Goal: Transaction & Acquisition: Purchase product/service

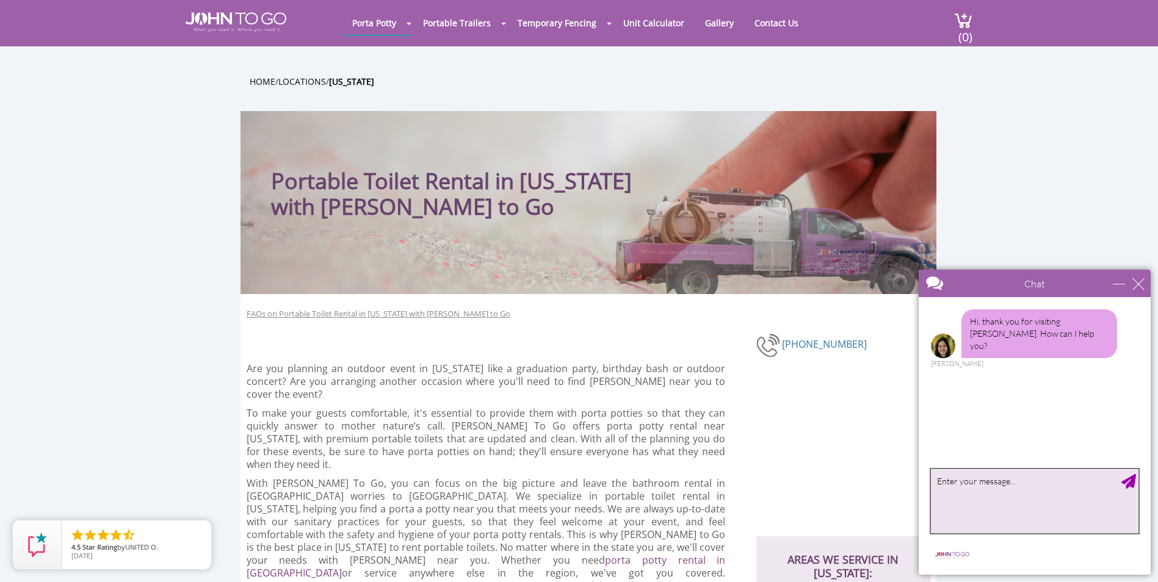
click at [991, 483] on textarea "type your message" at bounding box center [1035, 501] width 208 height 64
type textarea "quote for porta potty rental for a house party"
click at [971, 481] on textarea "August b30" at bounding box center [1035, 501] width 208 height 64
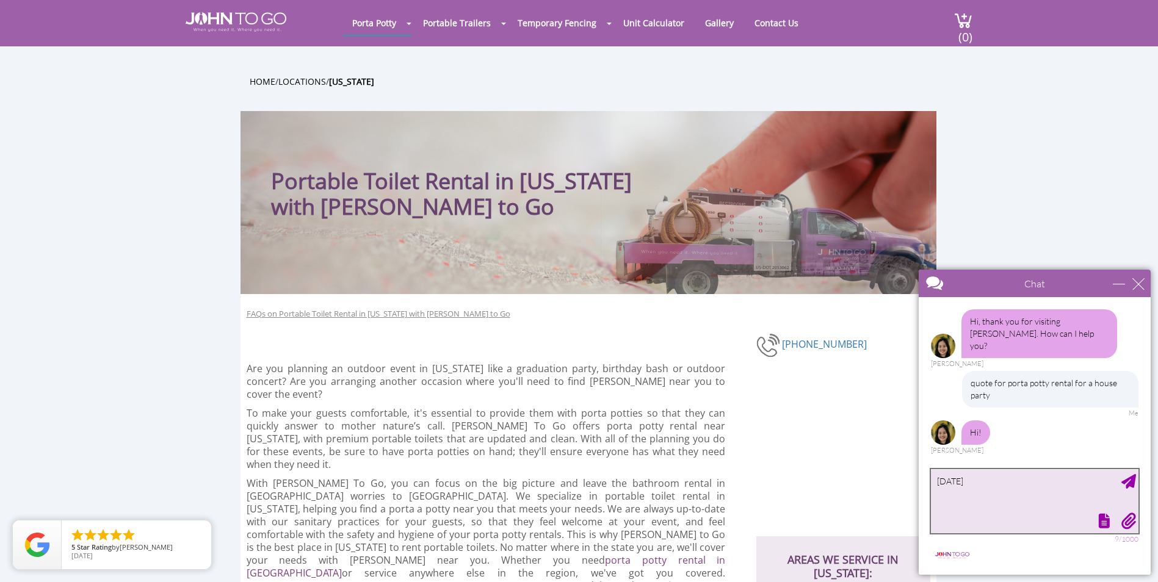
type textarea "August 30"
click at [1129, 476] on div "Send Message" at bounding box center [1129, 481] width 15 height 15
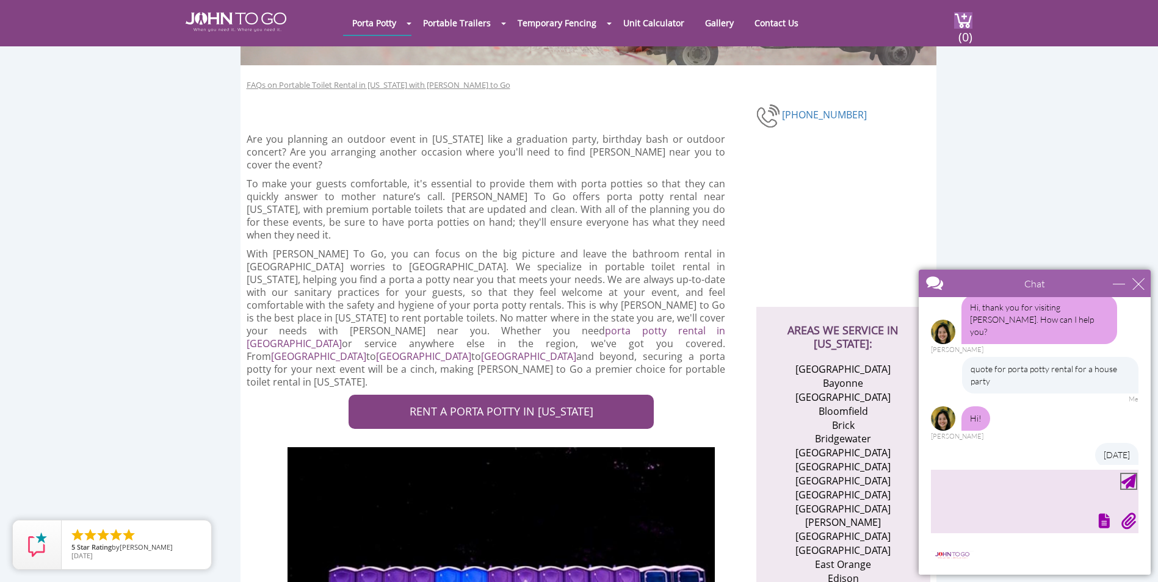
scroll to position [17, 0]
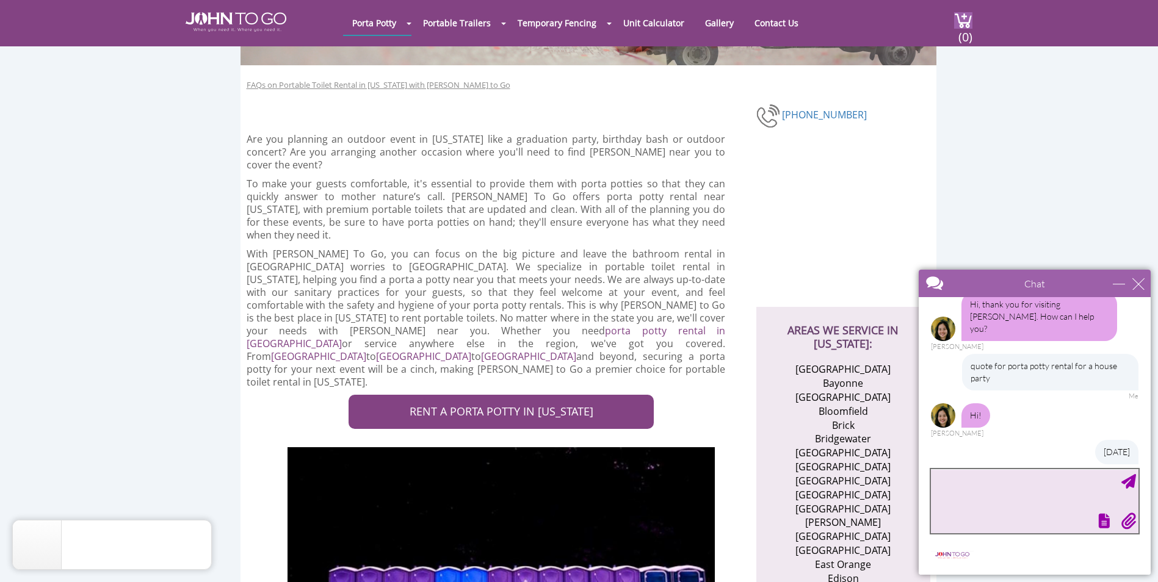
click at [989, 487] on textarea "type your message" at bounding box center [1035, 501] width 208 height 64
type textarea "Hi"
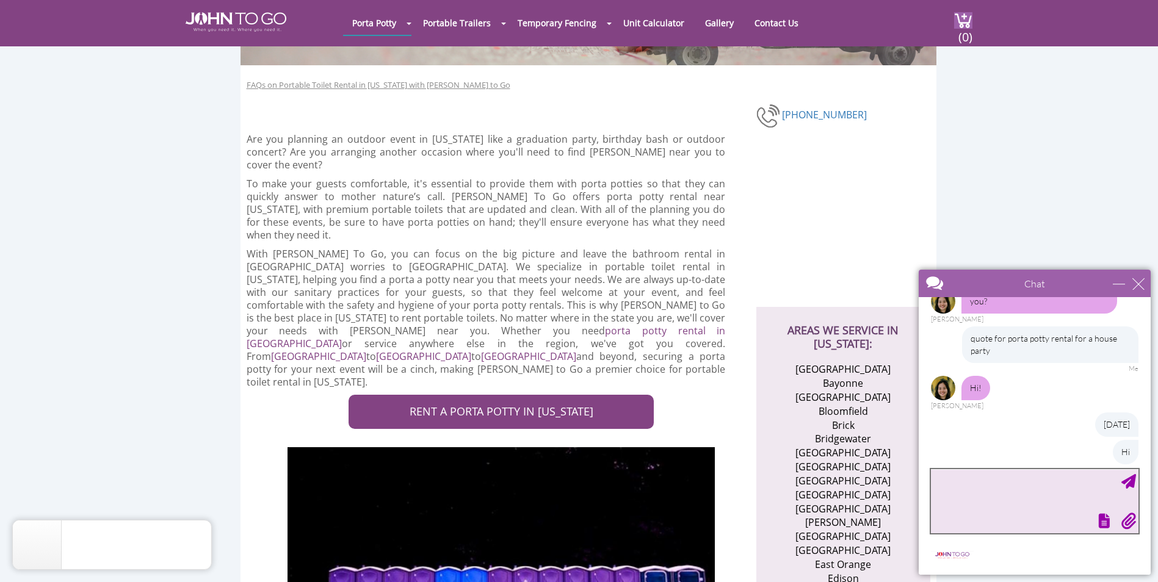
scroll to position [106, 0]
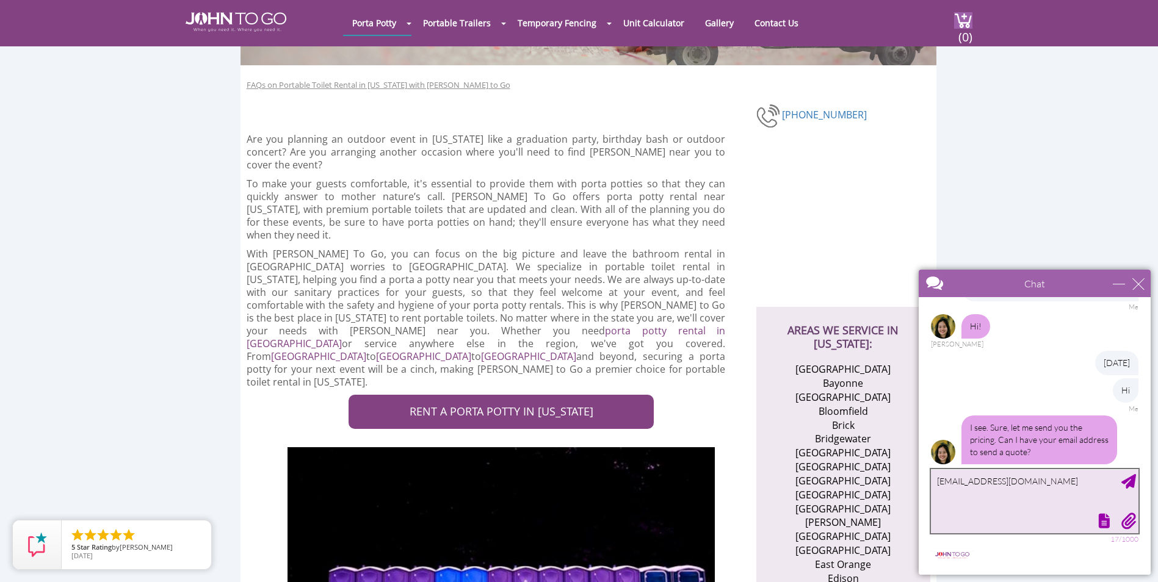
type textarea "[EMAIL_ADDRESS][DOMAIN_NAME]"
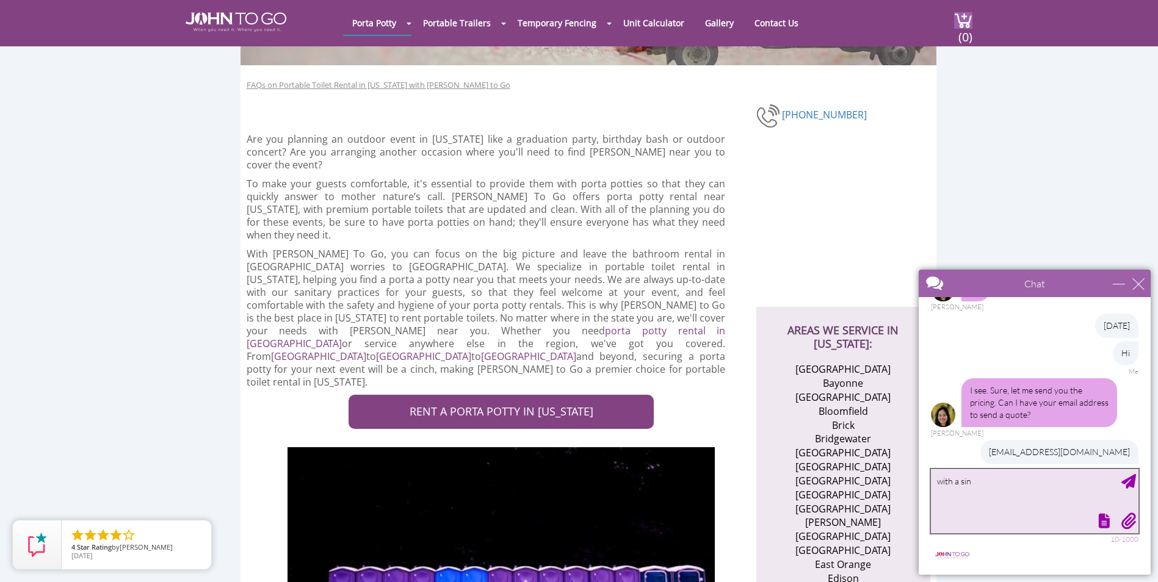
type textarea "with a sink"
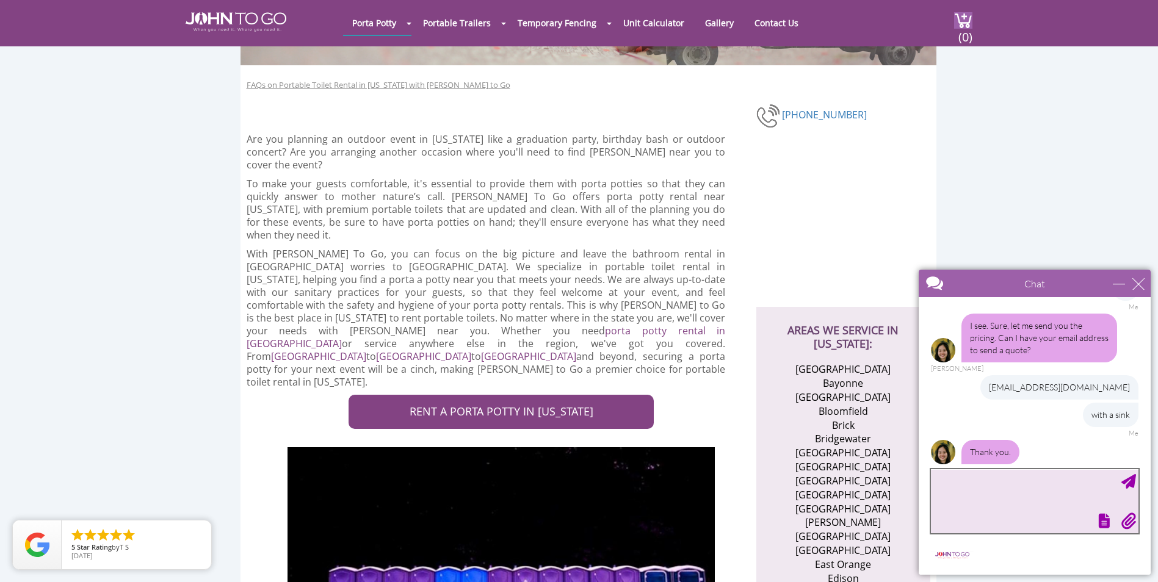
scroll to position [260, 0]
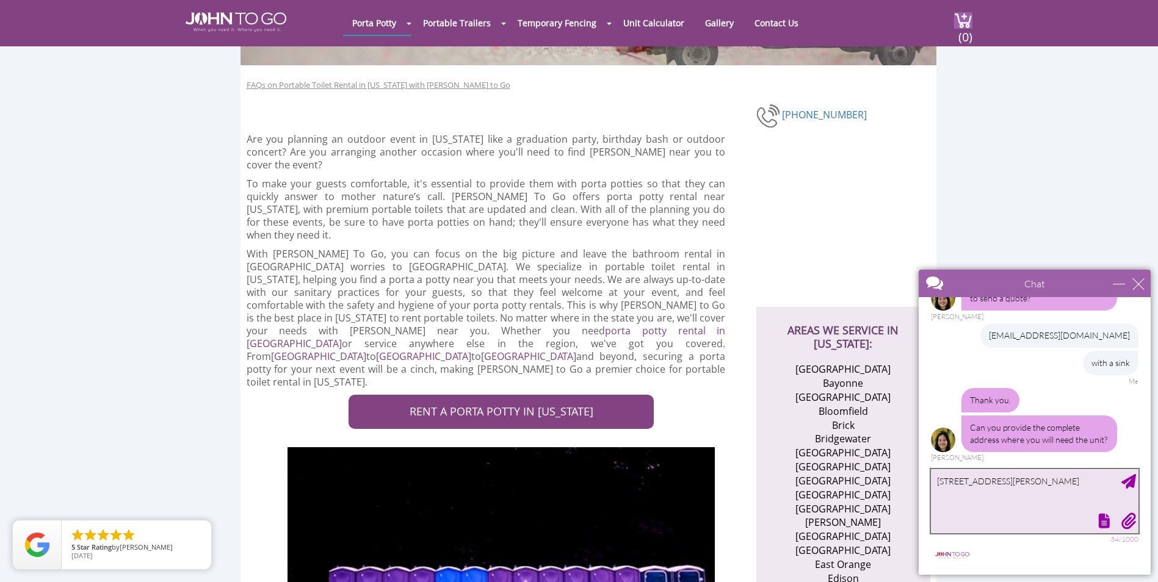
type textarea "17 Trotter Way Cream Ridge NJ 08514"
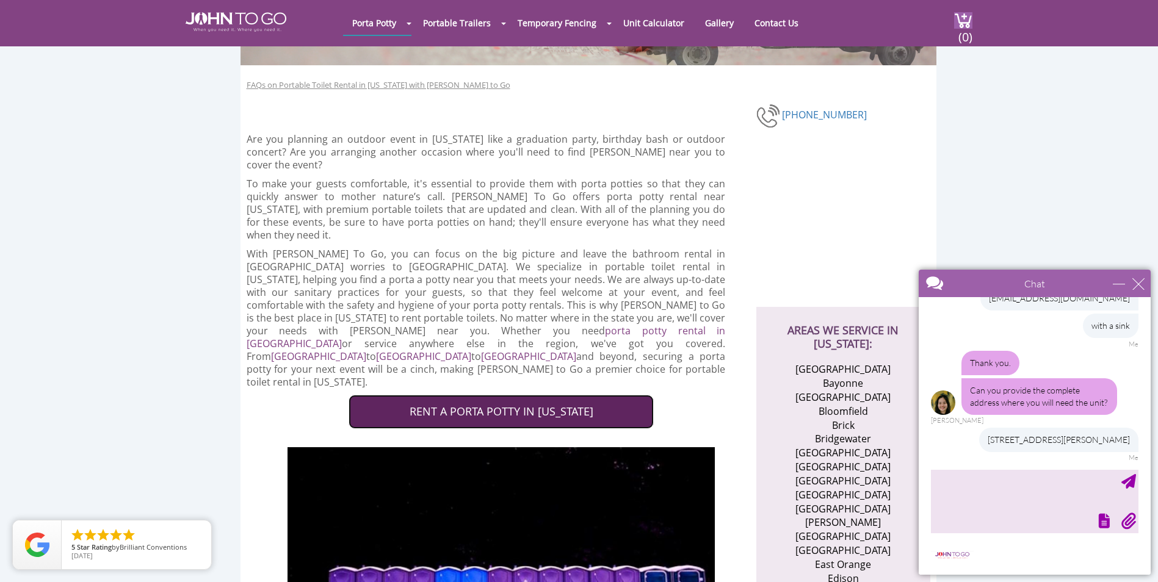
click at [553, 395] on link "RENT A PORTA POTTY IN NEW JERSEY" at bounding box center [501, 412] width 305 height 34
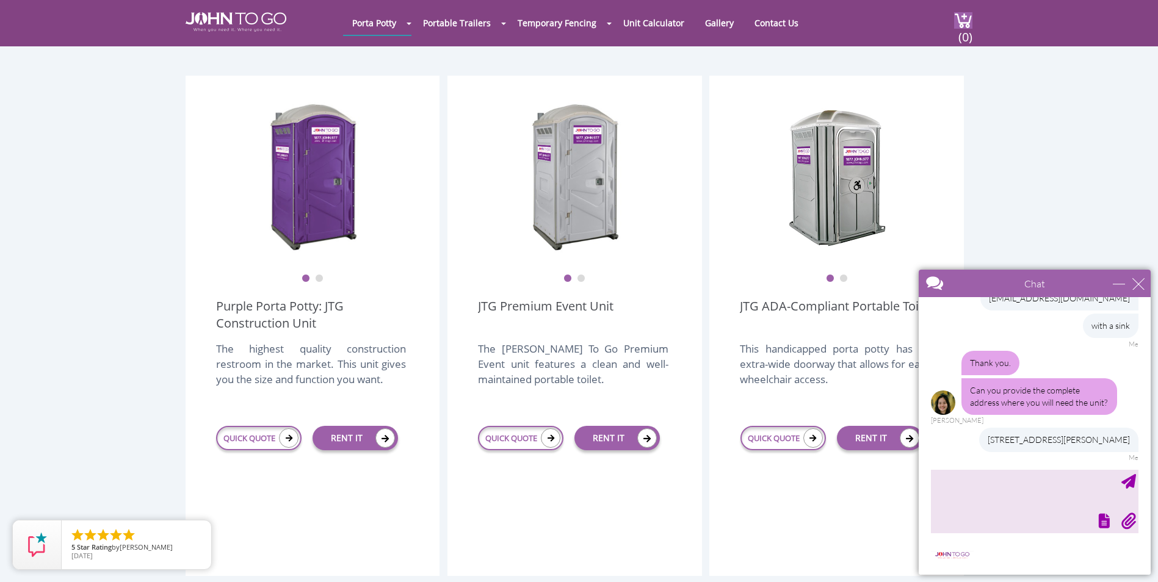
scroll to position [244, 0]
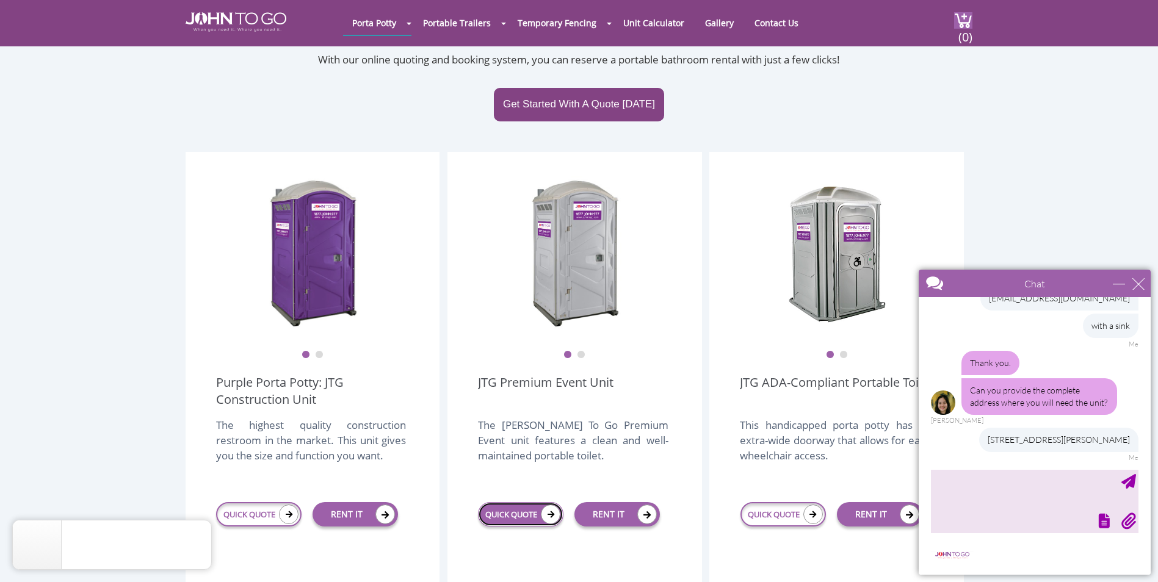
click at [526, 502] on link "QUICK QUOTE" at bounding box center [520, 514] width 85 height 24
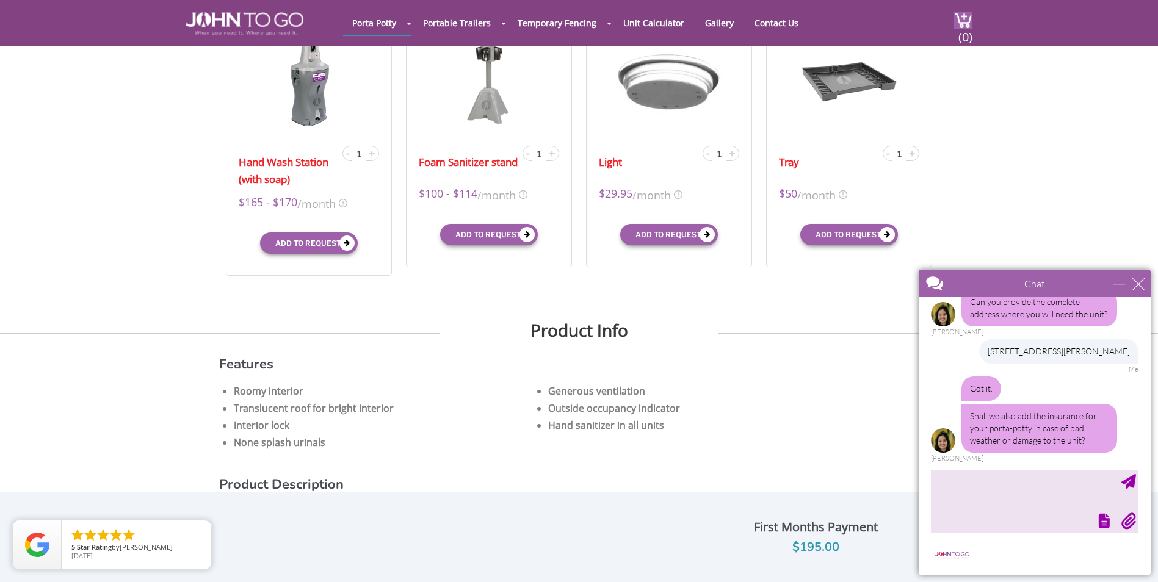
scroll to position [509, 0]
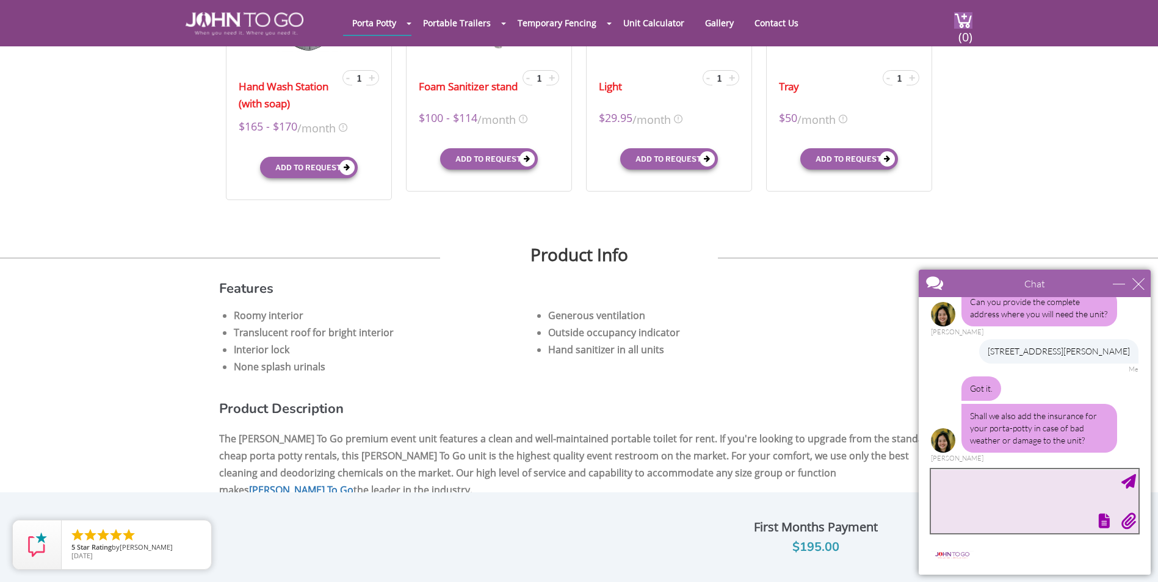
click at [981, 484] on textarea "type your message" at bounding box center [1035, 501] width 208 height 64
type textarea "How much for 1 day rental?"
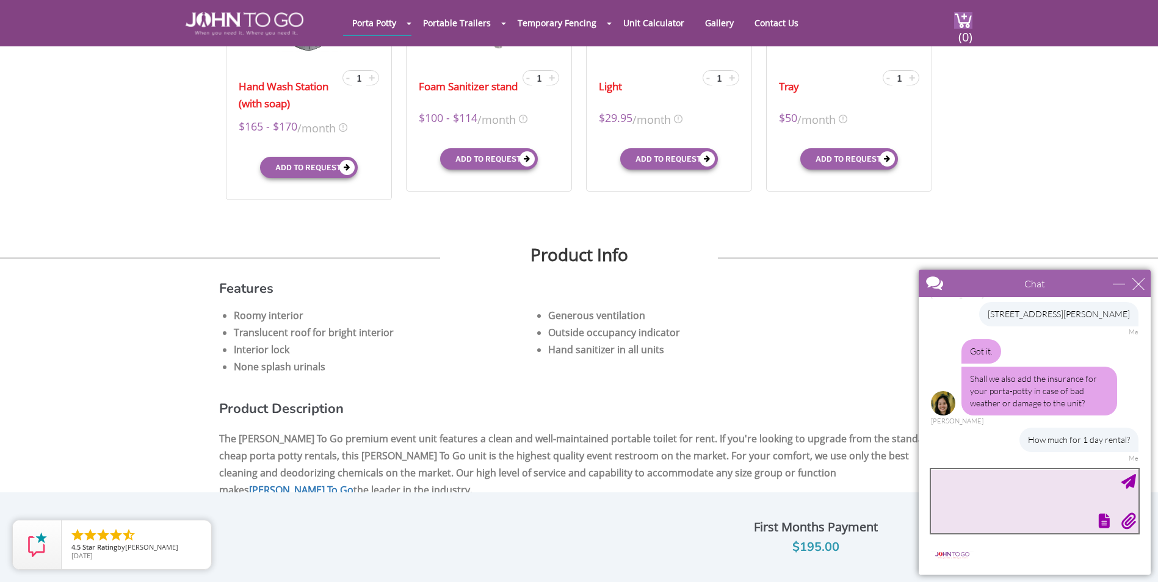
scroll to position [460, 0]
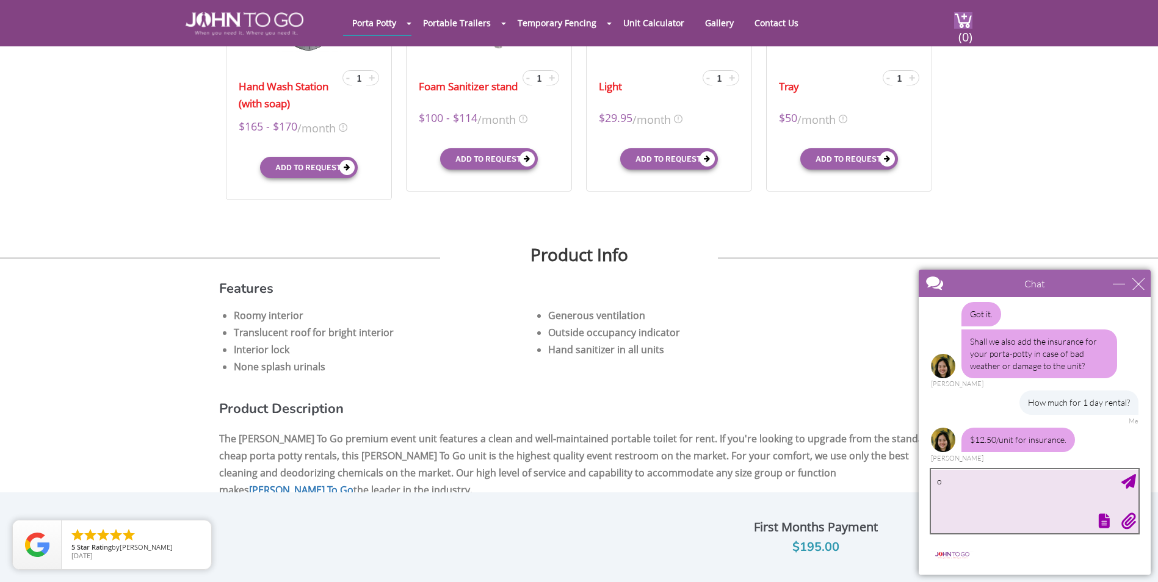
type textarea "ok"
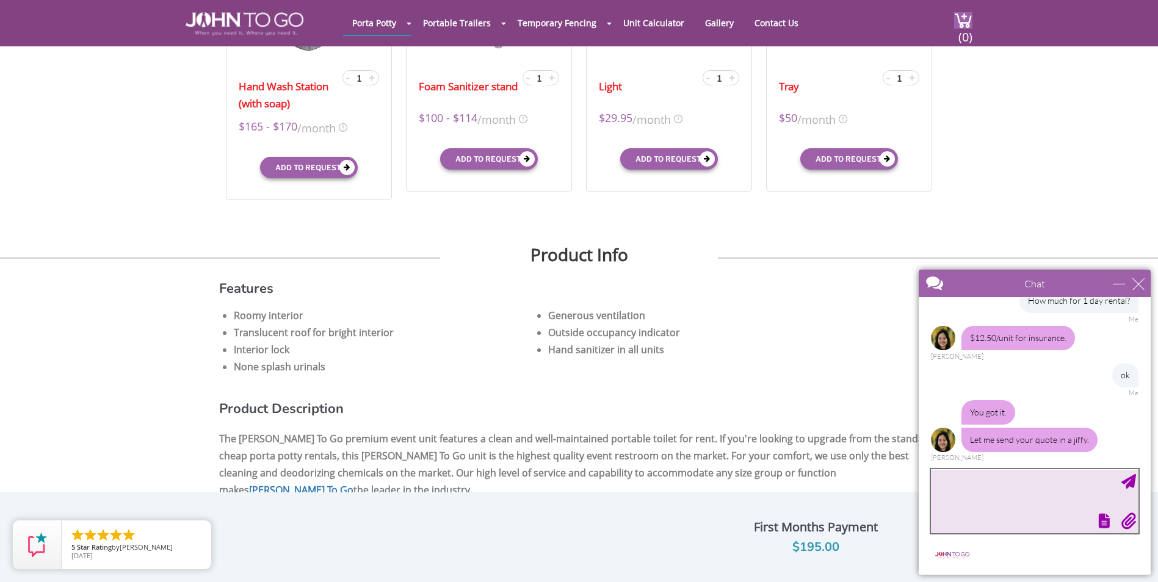
scroll to position [614, 0]
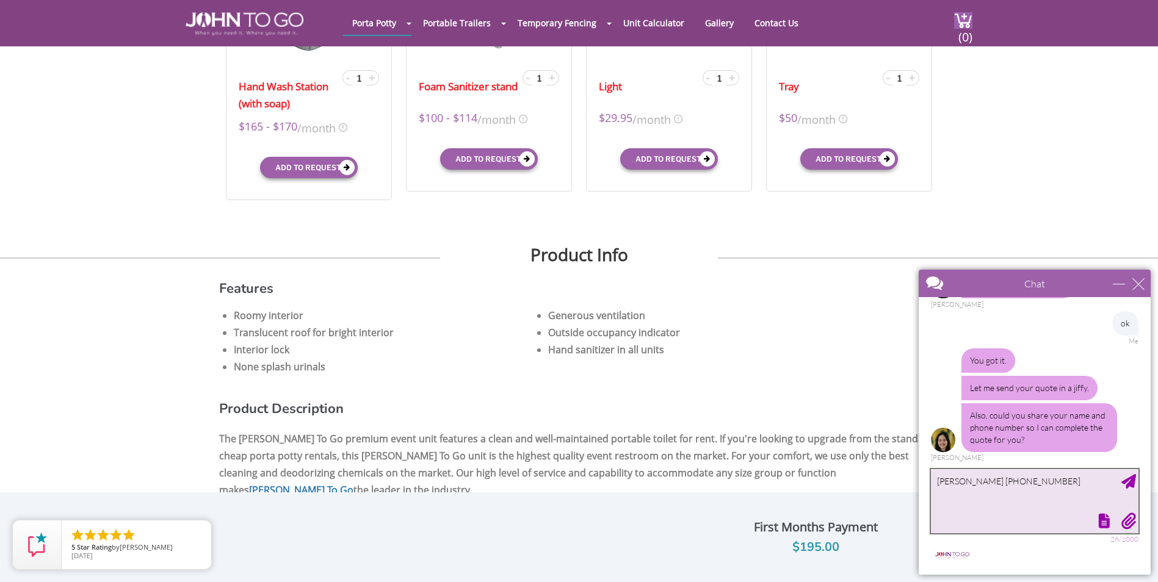
type textarea "Donna Gigante 908-770-4618"
click at [1132, 484] on div "Send Message" at bounding box center [1129, 481] width 15 height 15
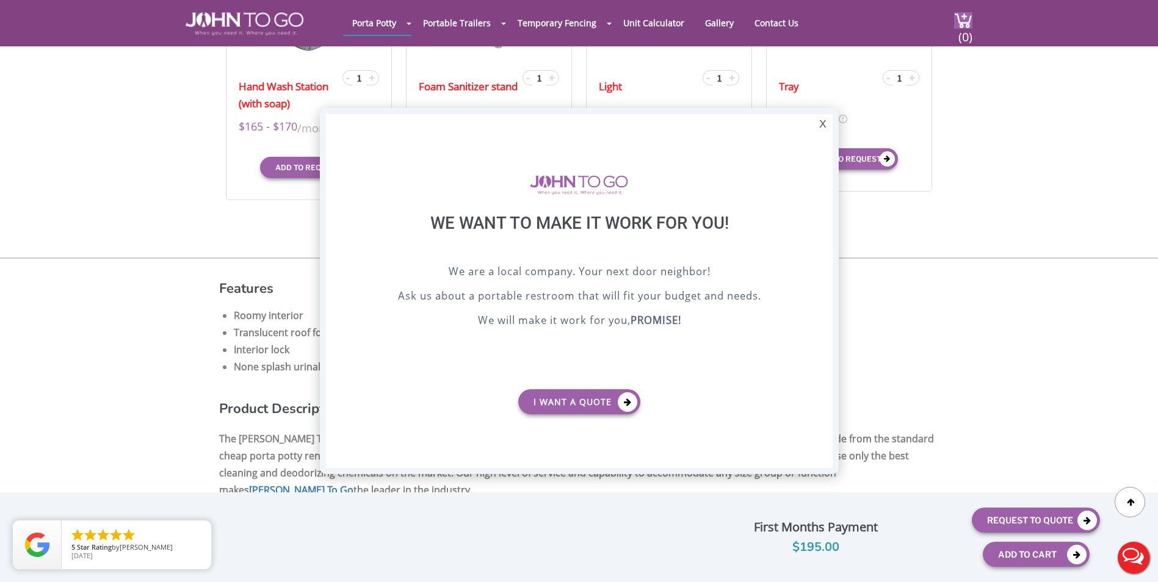
scroll to position [0, 0]
click at [824, 124] on div "X" at bounding box center [822, 124] width 19 height 21
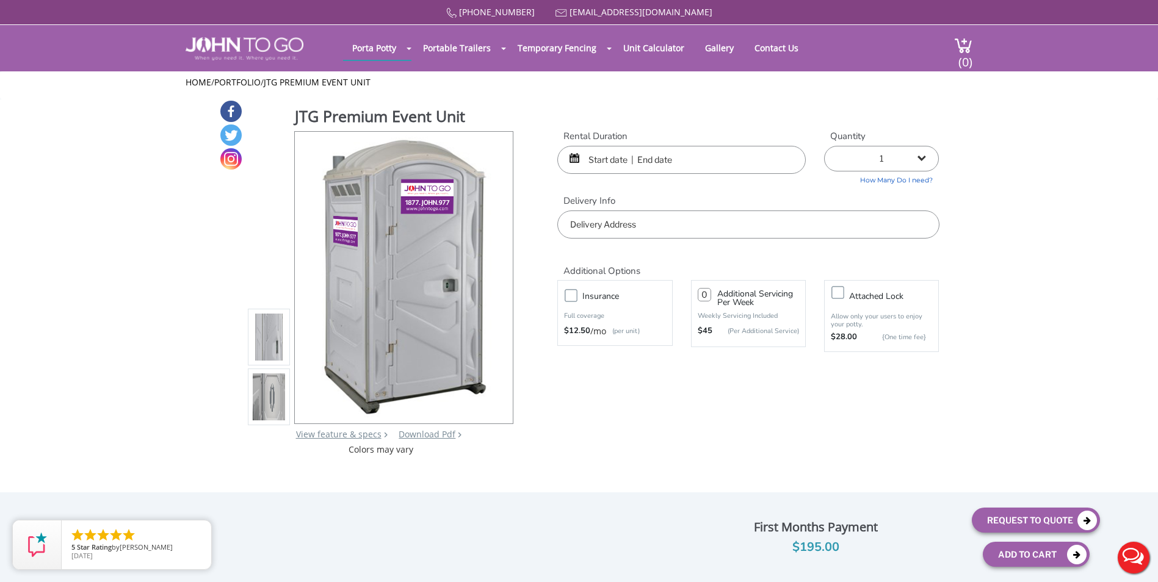
click at [269, 399] on img at bounding box center [269, 397] width 33 height 288
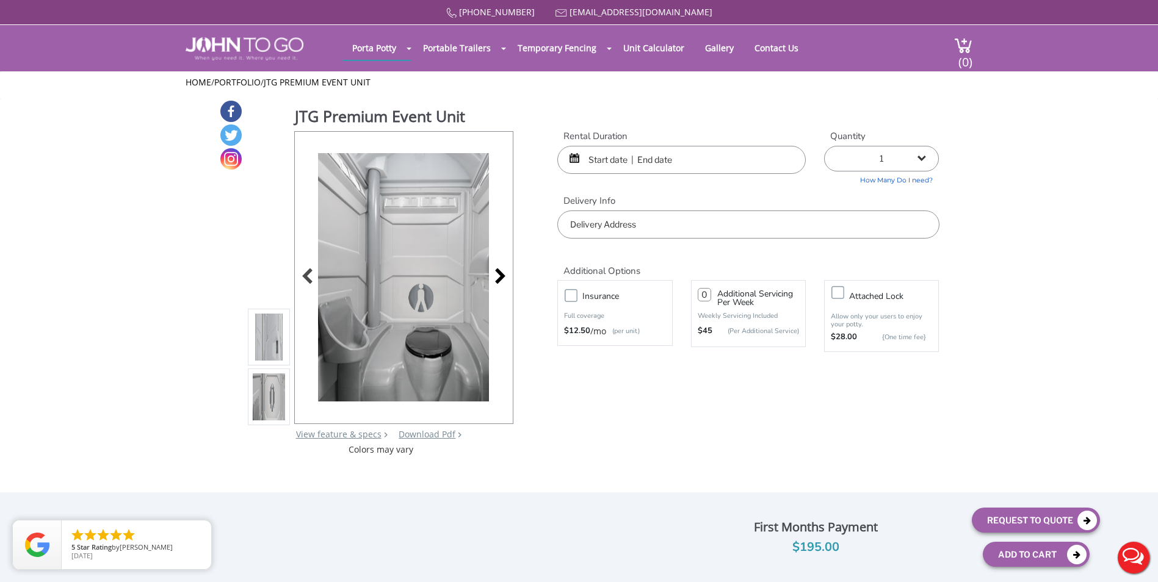
click at [501, 280] on div at bounding box center [496, 277] width 17 height 17
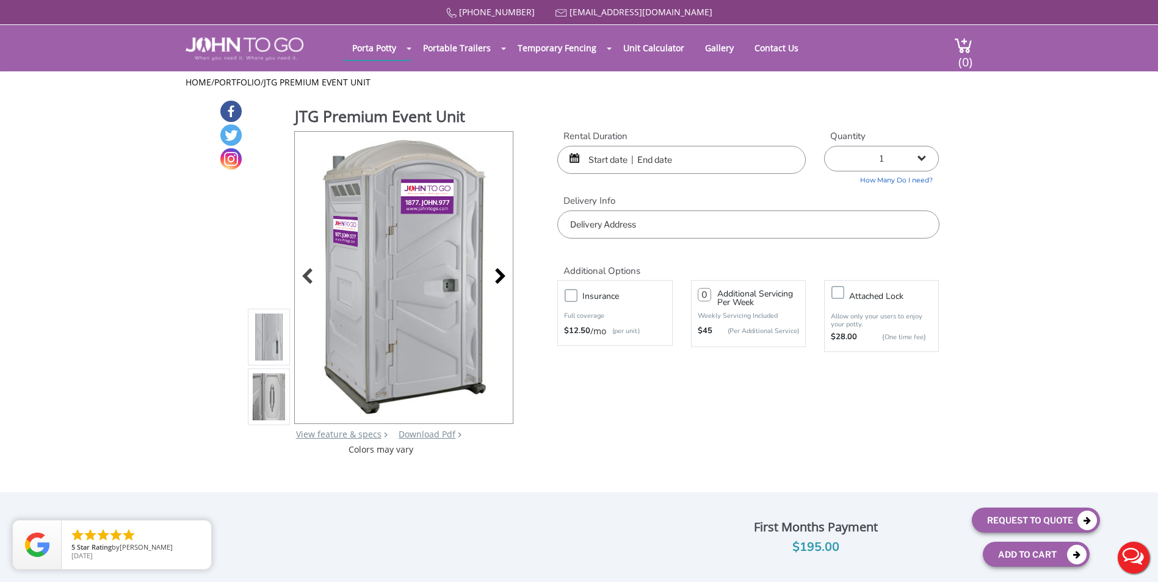
click at [501, 280] on div at bounding box center [496, 277] width 17 height 17
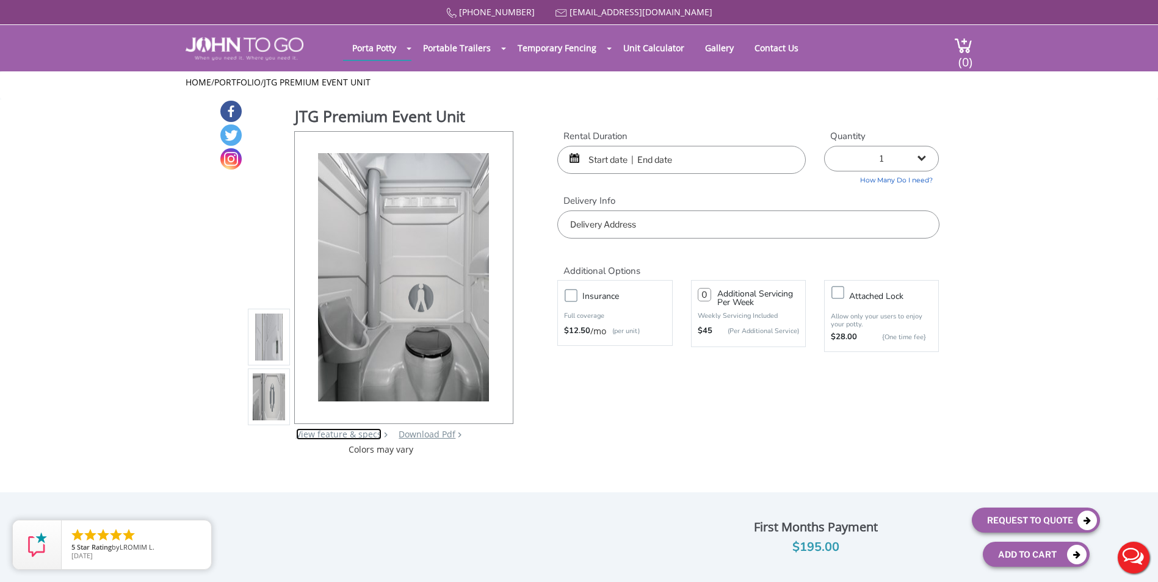
click at [335, 437] on link "View feature & specs" at bounding box center [338, 435] width 85 height 12
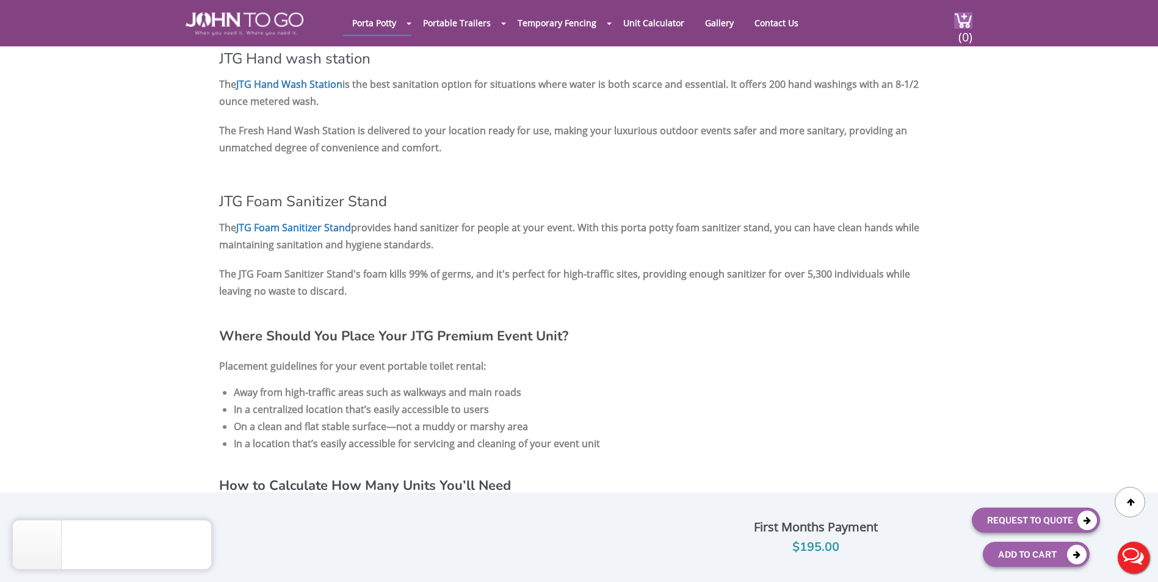
scroll to position [1325, 0]
click at [1136, 553] on button "Live Chat" at bounding box center [1133, 558] width 49 height 49
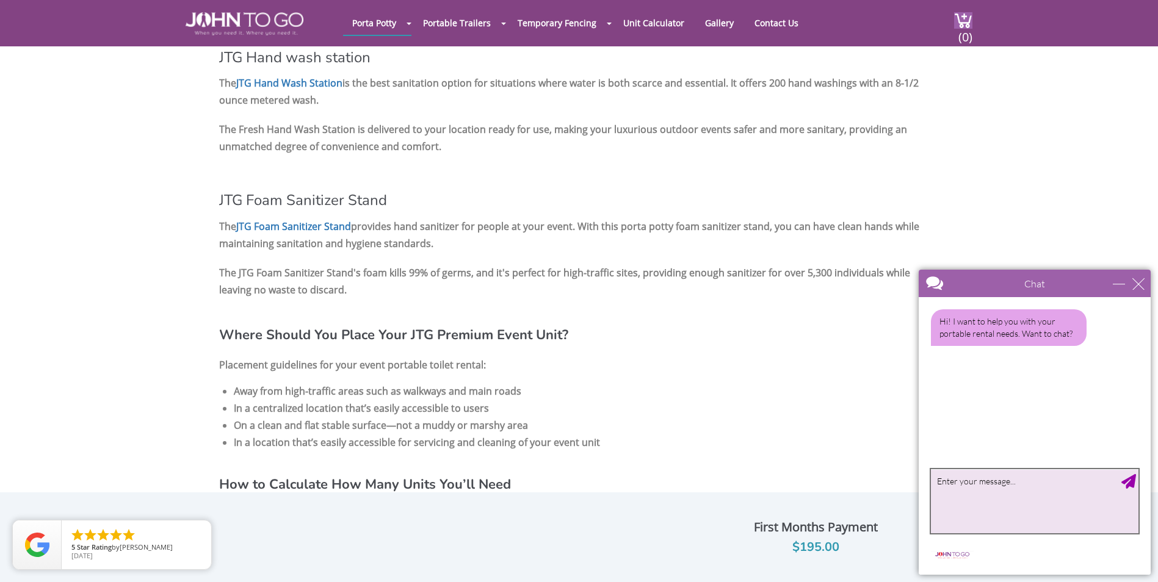
click at [973, 489] on textarea "type your message" at bounding box center [1035, 501] width 208 height 64
type textarea "Yes"
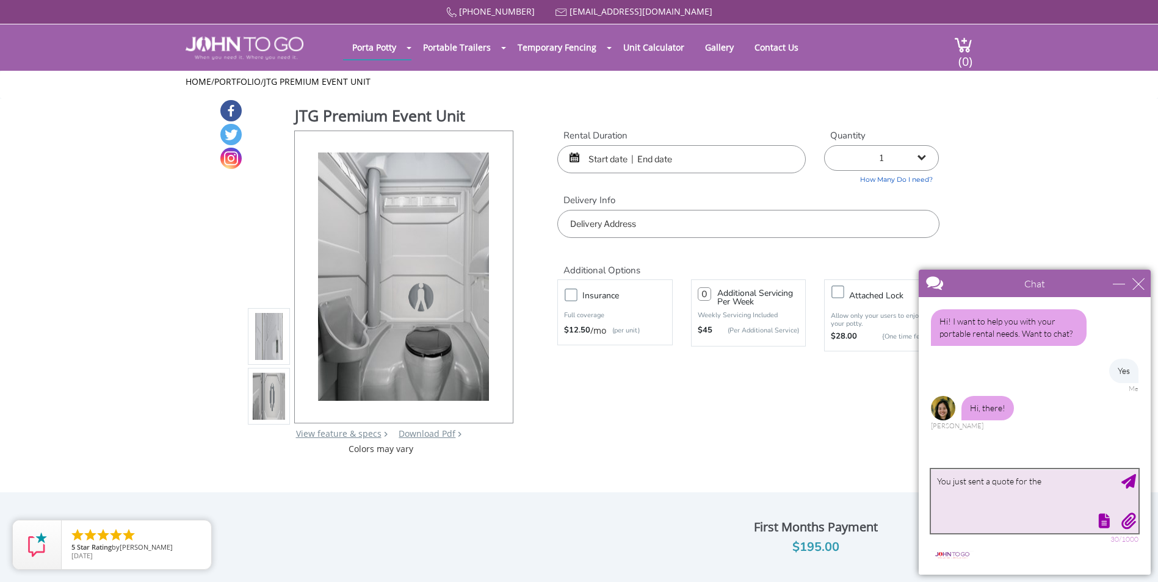
scroll to position [0, 0]
type textarea "You just sent a quote for the JTG premium unit. I wanted a potty with a sink. T…"
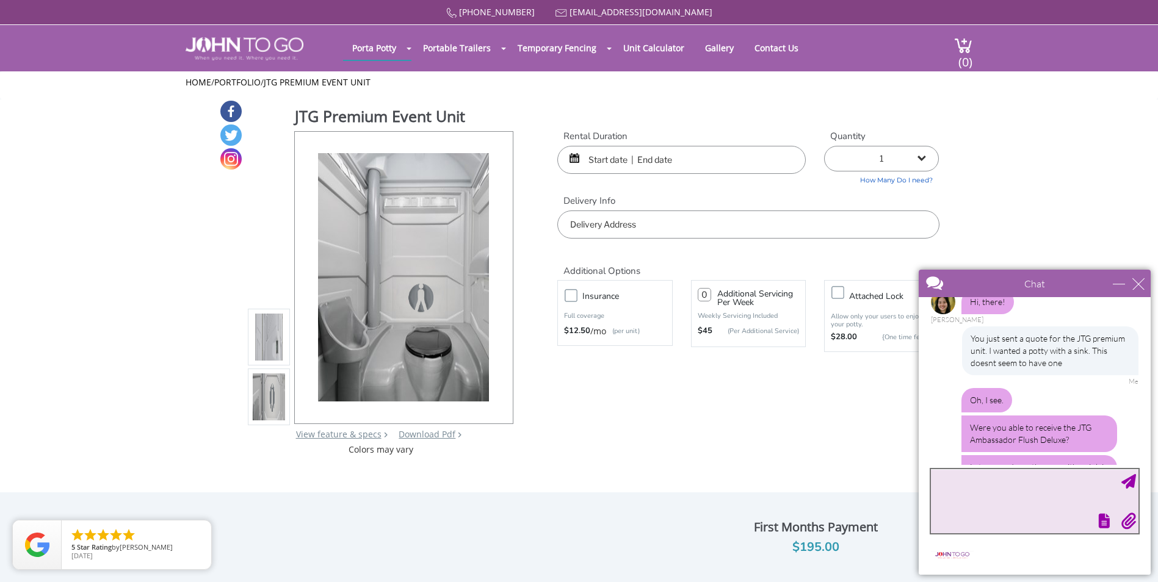
scroll to position [146, 0]
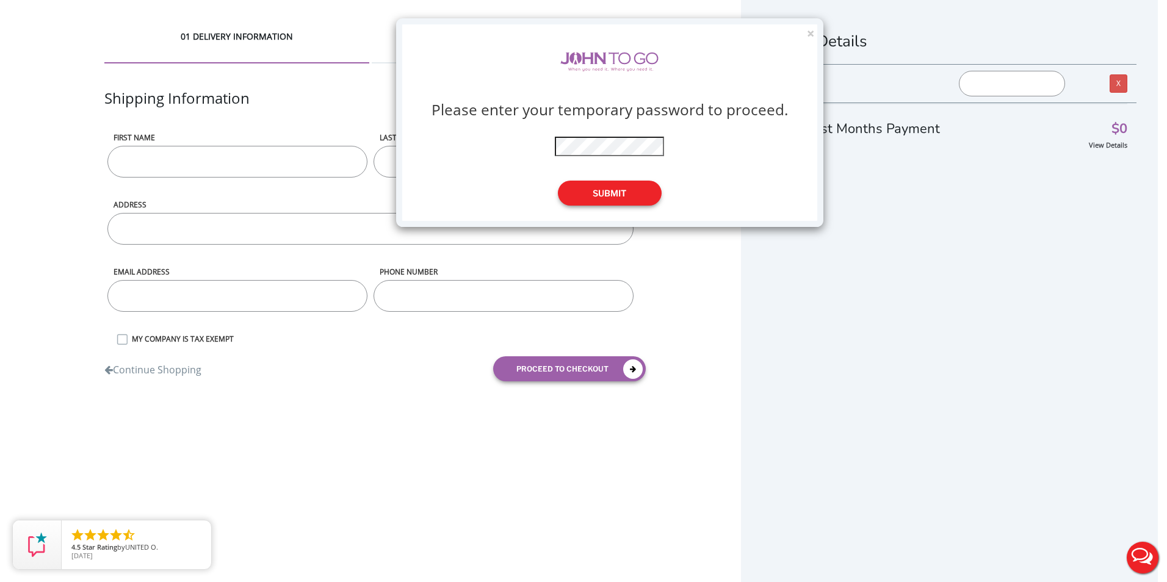
click at [621, 190] on button "Submit" at bounding box center [610, 193] width 104 height 25
click at [603, 195] on button "Submit" at bounding box center [610, 193] width 104 height 25
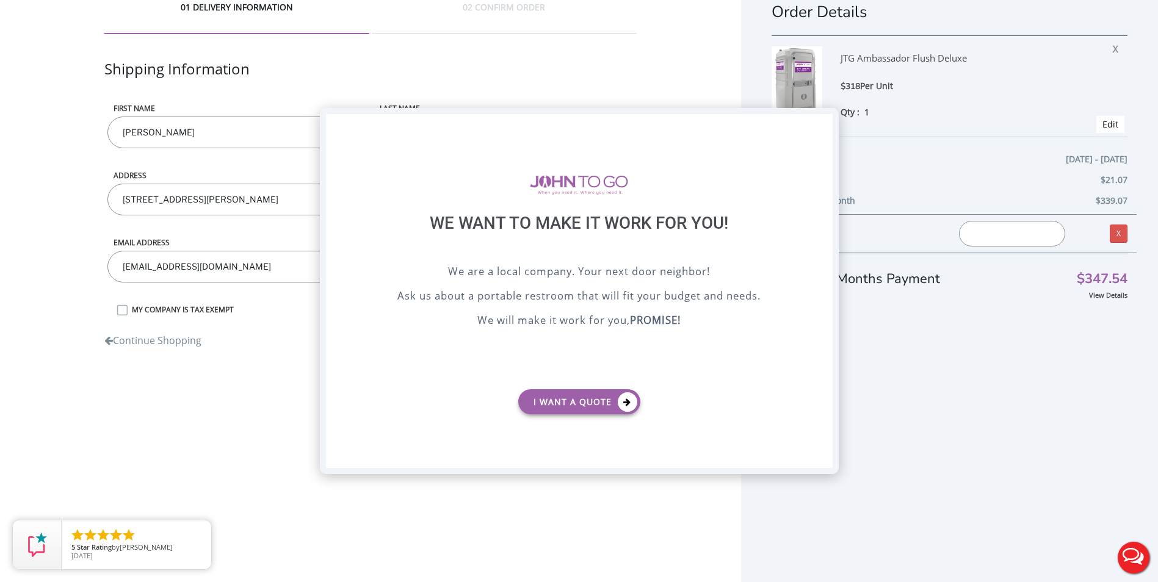
click at [824, 126] on div "X" at bounding box center [822, 124] width 19 height 21
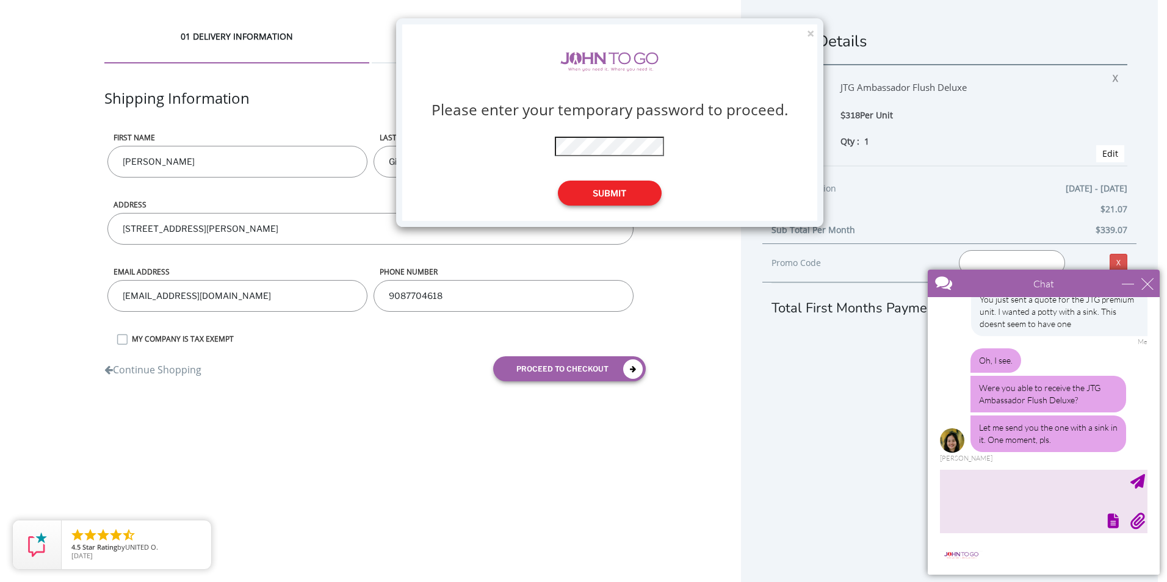
click at [601, 198] on button "Submit" at bounding box center [610, 193] width 104 height 25
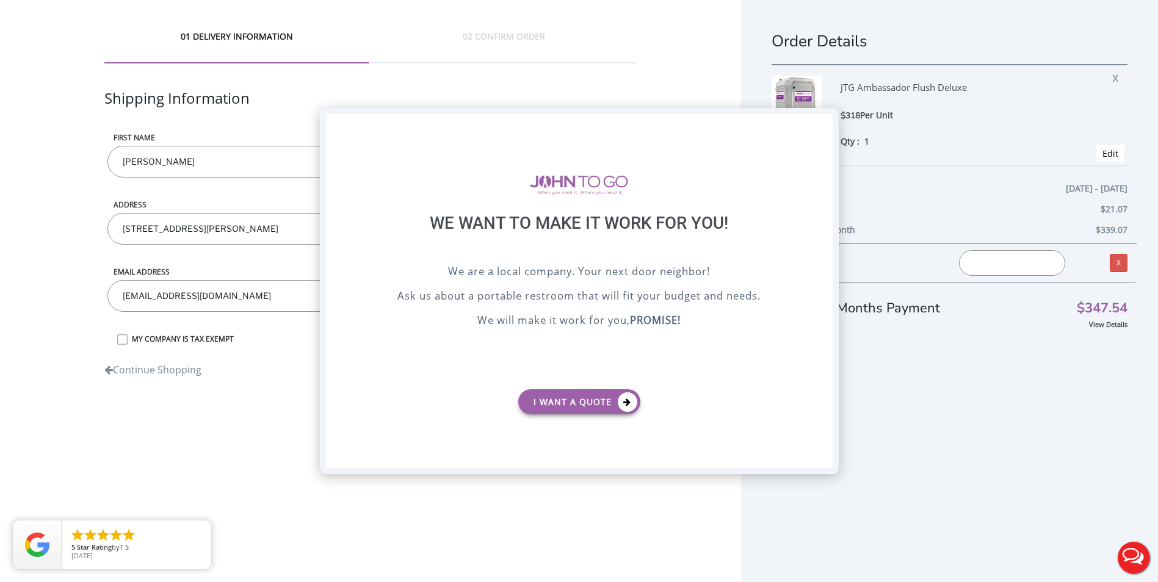
click at [825, 120] on div "X" at bounding box center [822, 124] width 19 height 21
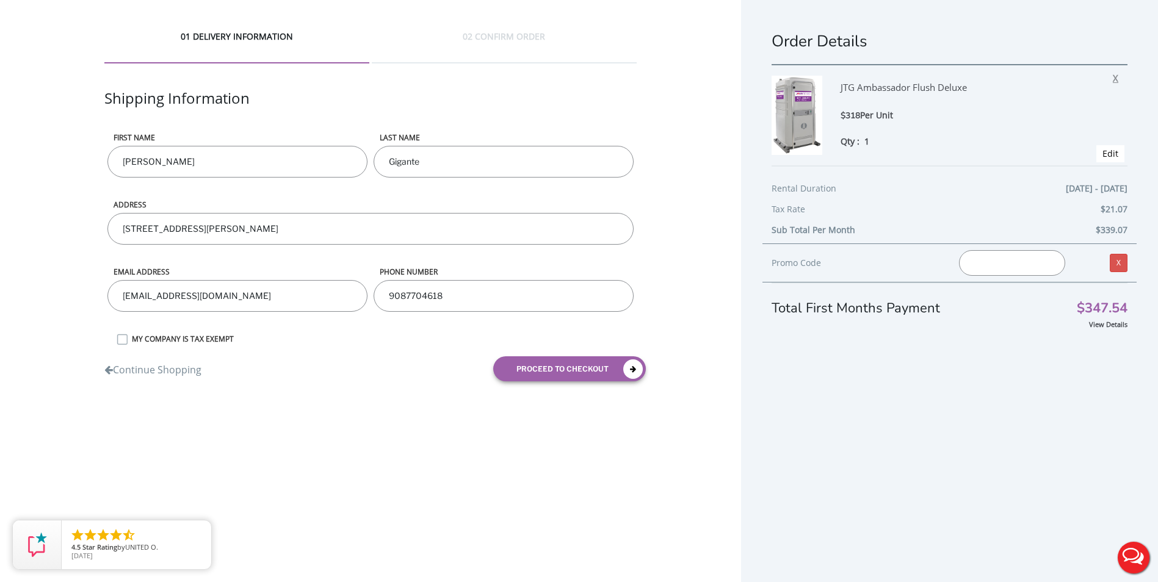
click at [1113, 78] on span "X" at bounding box center [1119, 76] width 12 height 16
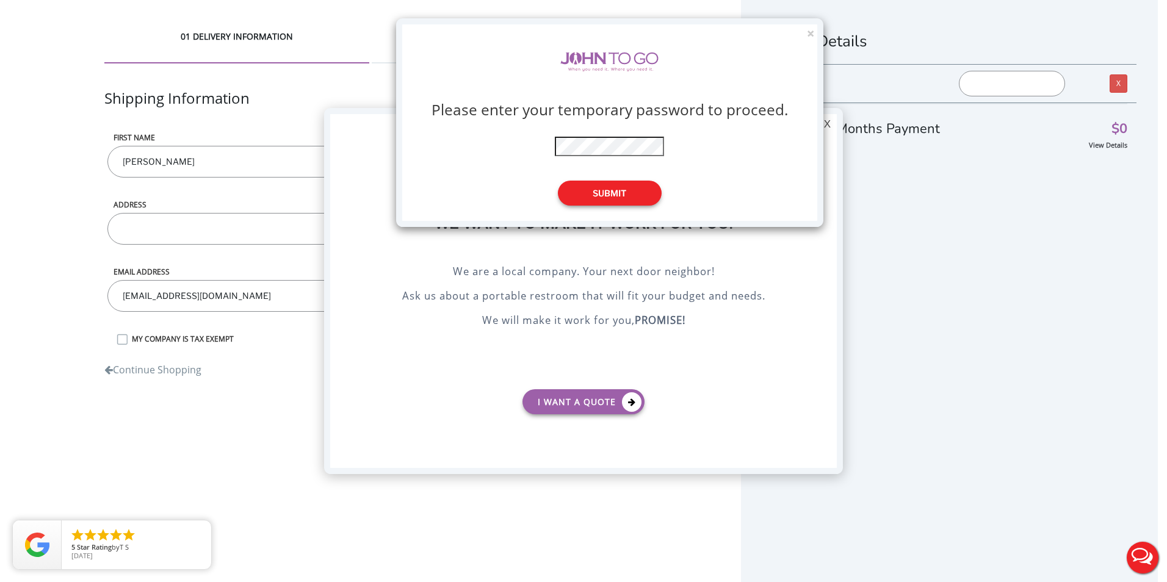
click at [620, 191] on button "Submit" at bounding box center [610, 193] width 104 height 25
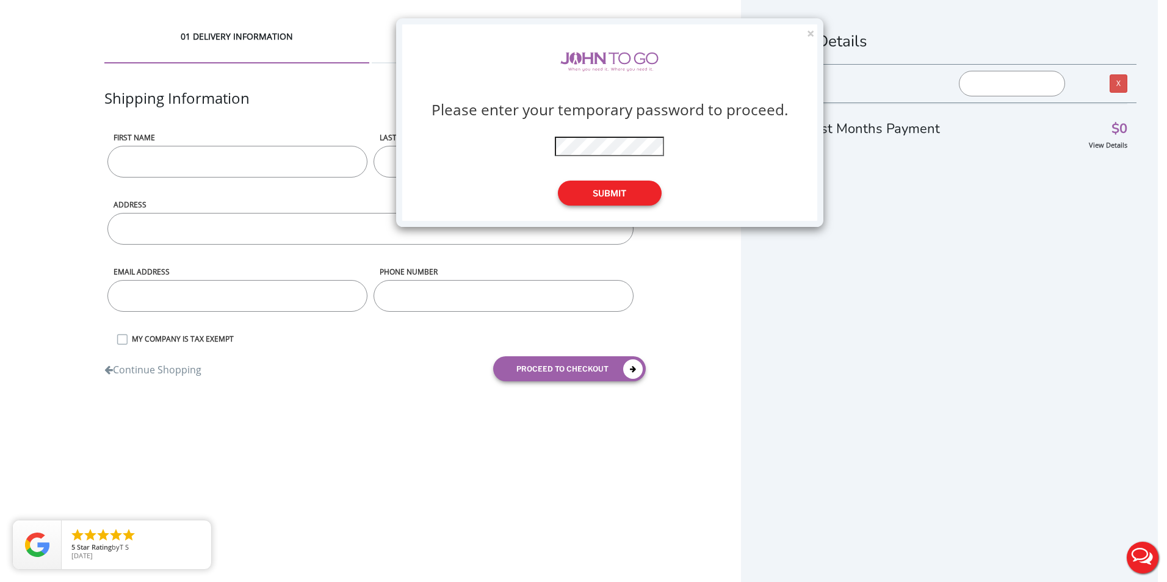
click at [619, 193] on button "Submit" at bounding box center [610, 193] width 104 height 25
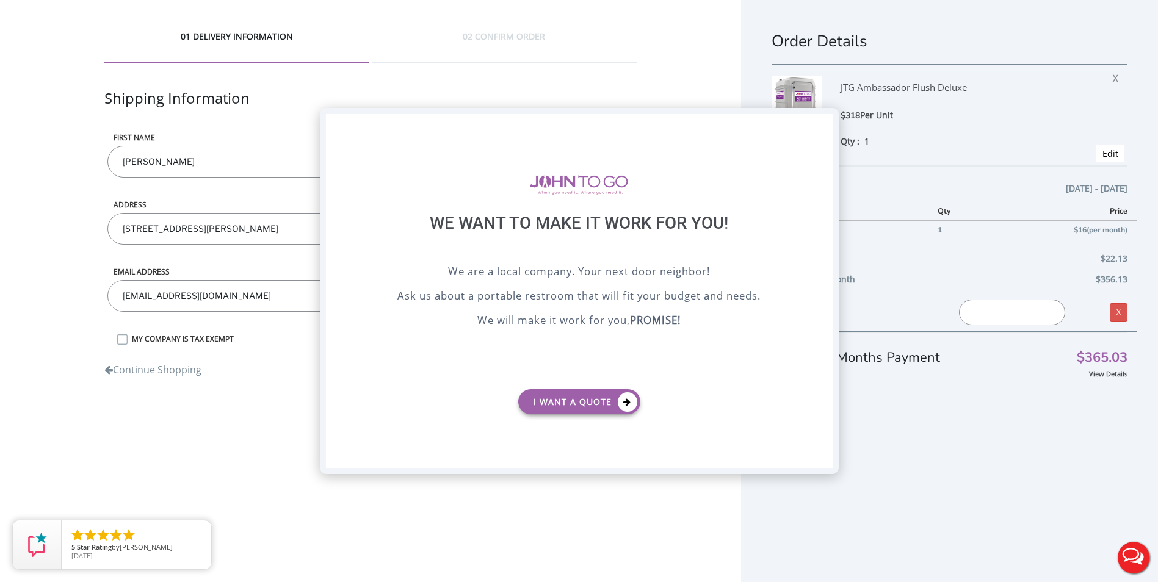
click at [822, 125] on div "X" at bounding box center [822, 124] width 19 height 21
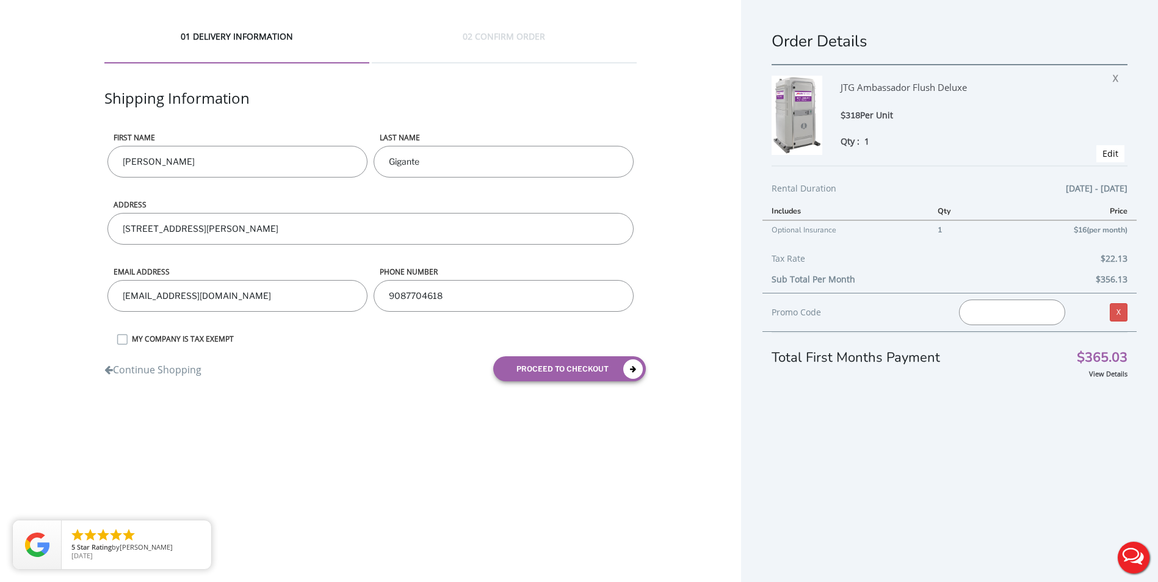
click at [973, 314] on input "text" at bounding box center [1012, 313] width 106 height 26
type input "JOHNTOGO5"
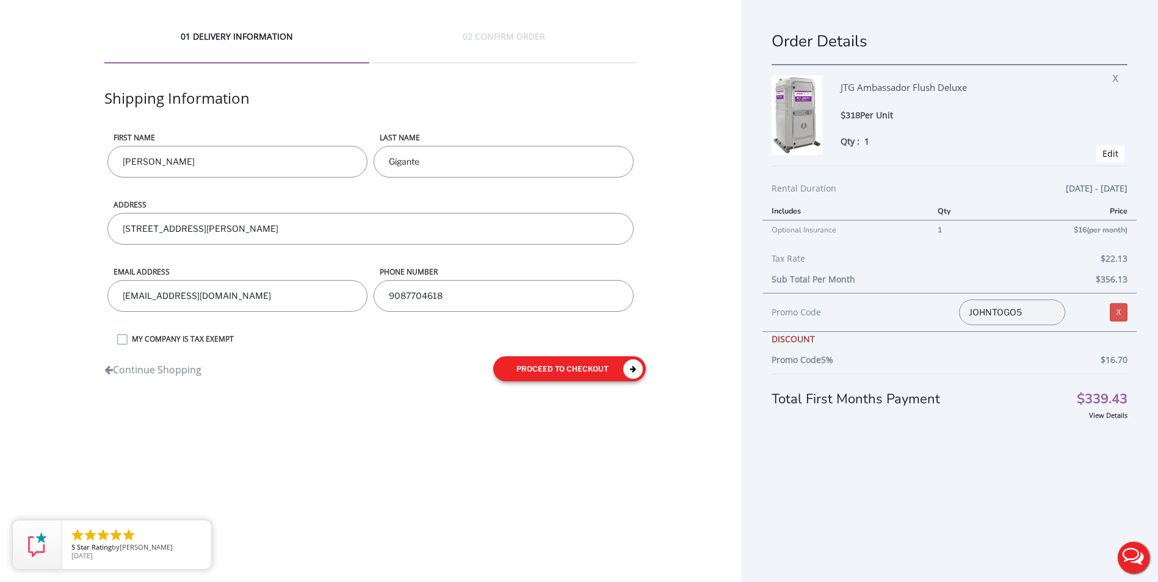
click at [585, 365] on button "proceed to checkout" at bounding box center [569, 369] width 153 height 25
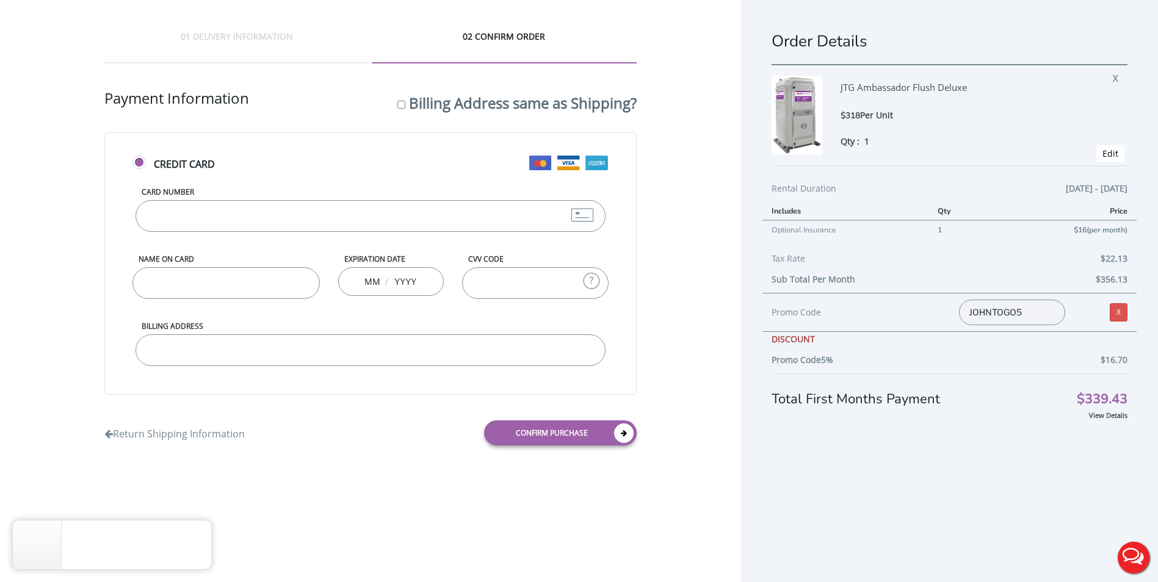
click at [253, 212] on input "Card Number" at bounding box center [371, 216] width 471 height 32
type input "371546174652001"
type input "Salvatore Gigante"
type input "11"
type input "2027"
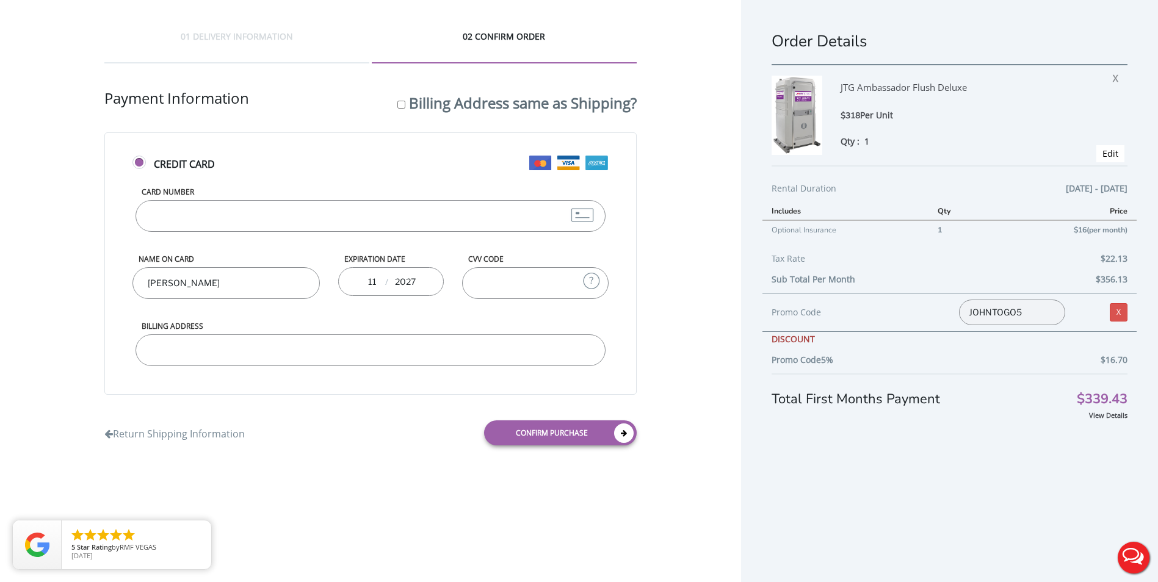
type input "1007"
type input "4246315379688805"
click at [195, 349] on input "Billing Address" at bounding box center [371, 351] width 471 height 32
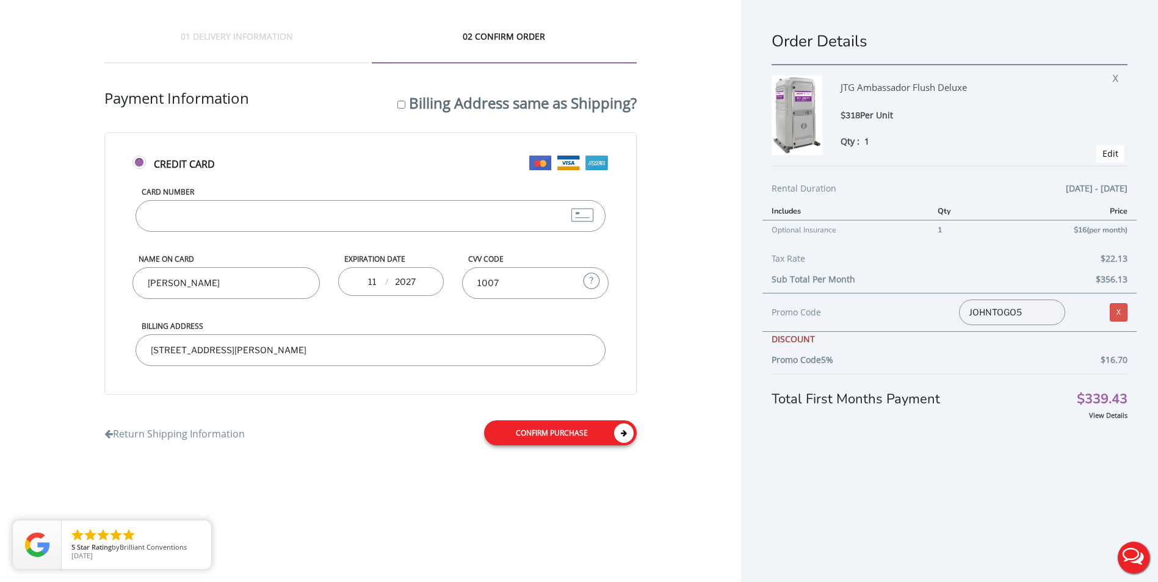
type input "329 Doremus Avenue Newark NJ 07105"
click at [541, 432] on link "Confirm purchase" at bounding box center [560, 433] width 153 height 25
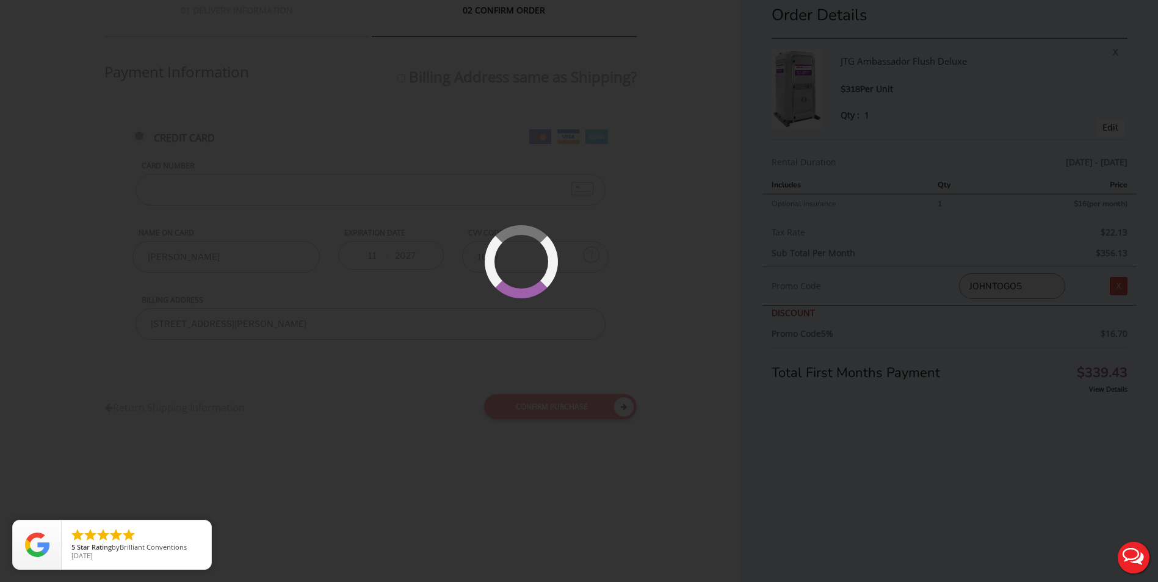
scroll to position [29, 0]
click at [604, 396] on div at bounding box center [579, 291] width 1158 height 582
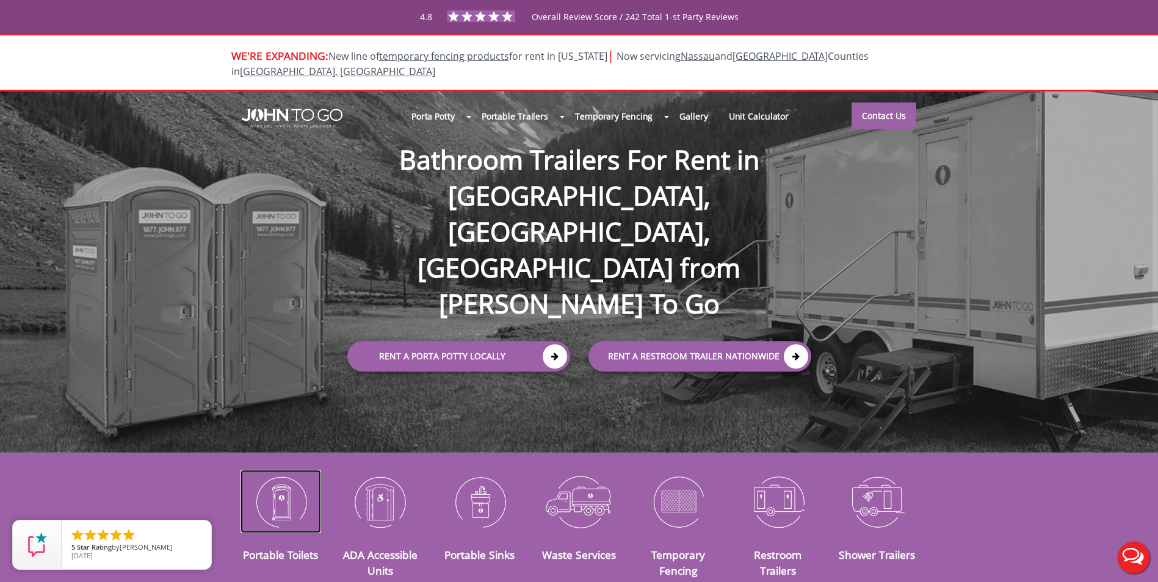
click at [289, 484] on img at bounding box center [281, 501] width 81 height 63
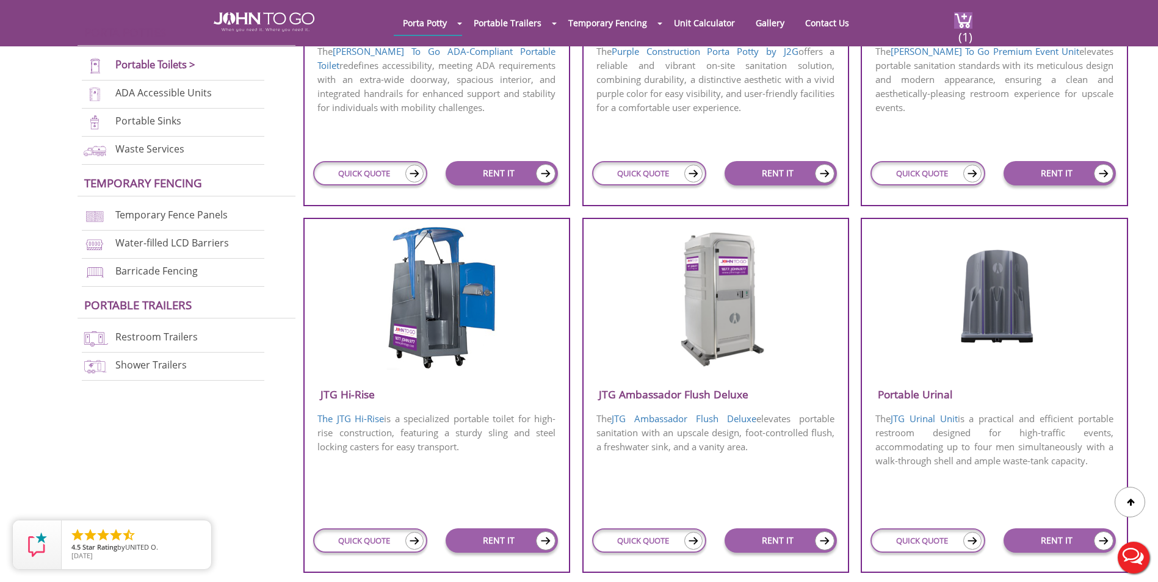
scroll to position [672, 0]
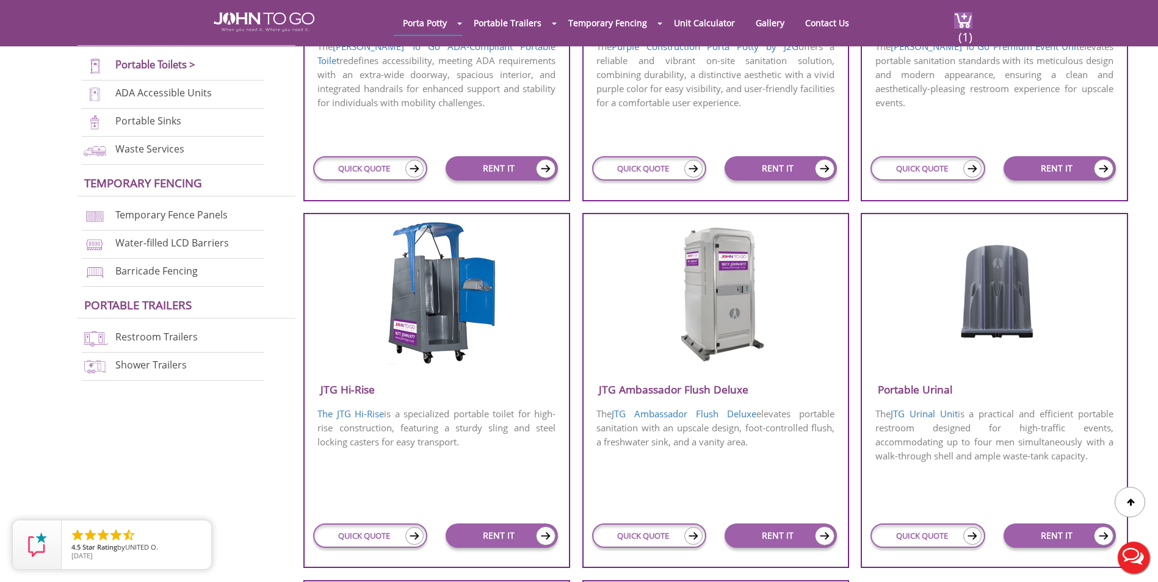
click at [711, 388] on h3 "JTG Ambassador Flush Deluxe" at bounding box center [716, 390] width 264 height 20
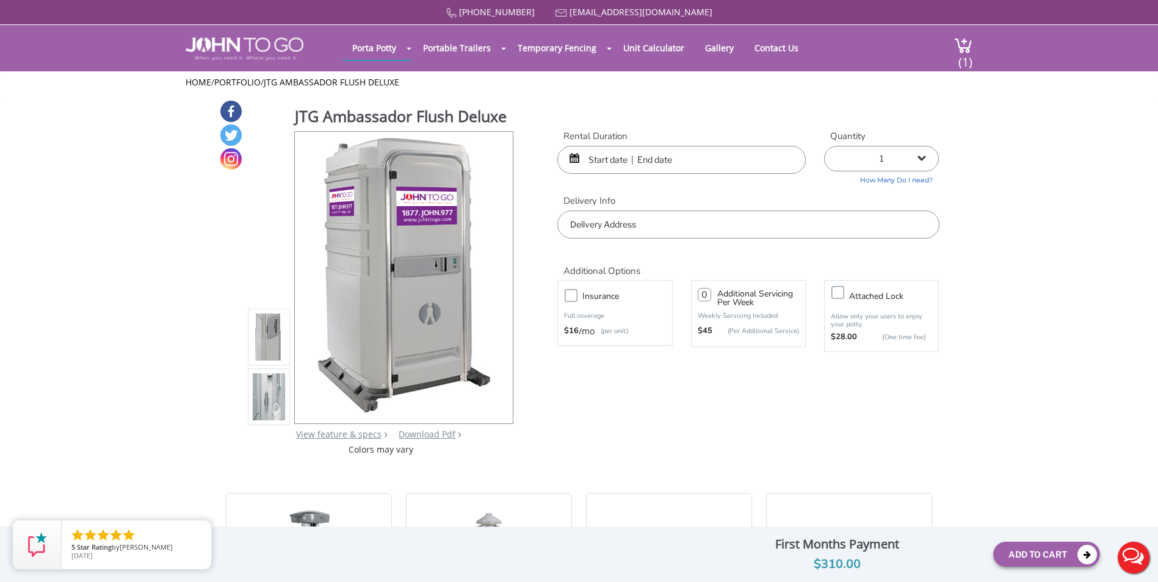
click at [259, 404] on img at bounding box center [269, 397] width 33 height 288
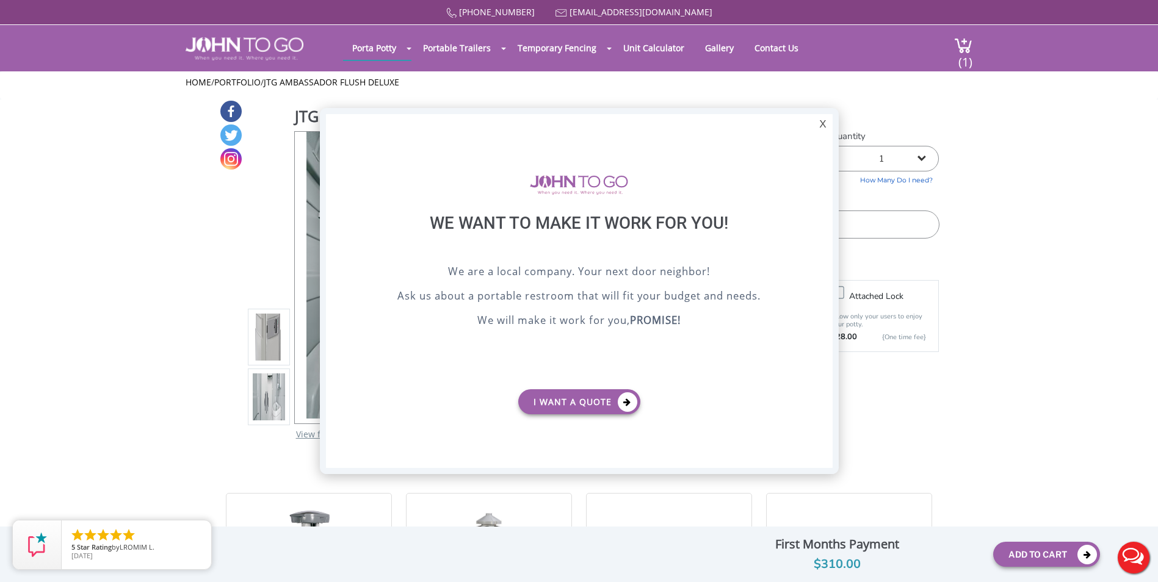
click at [1136, 565] on button "Live Chat" at bounding box center [1133, 558] width 49 height 49
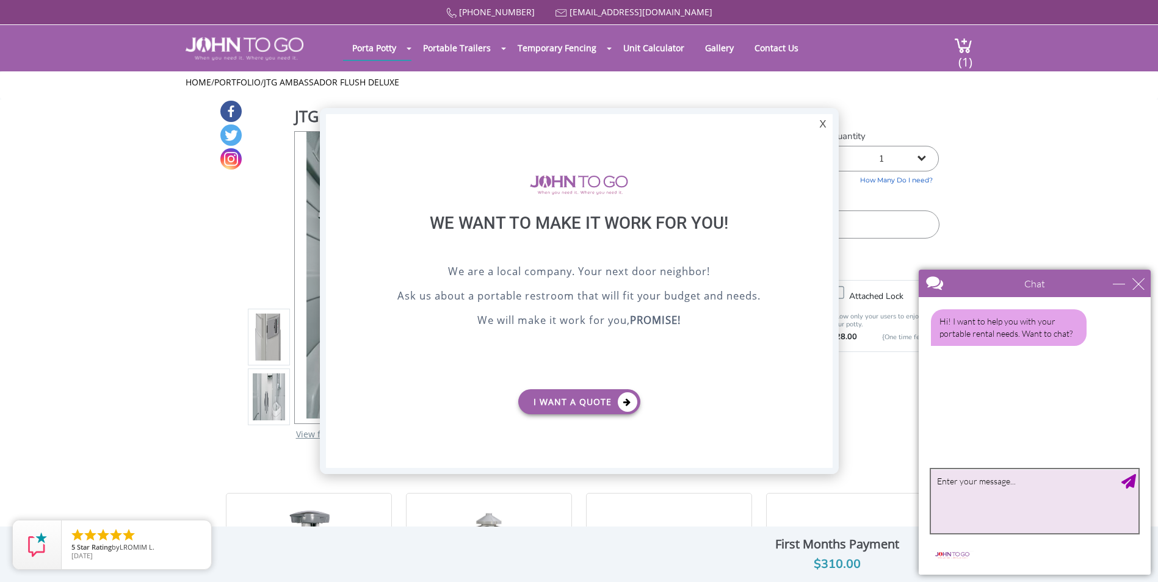
click at [1003, 492] on textarea "type your message" at bounding box center [1035, 501] width 208 height 64
type textarea "do you have a promo code"
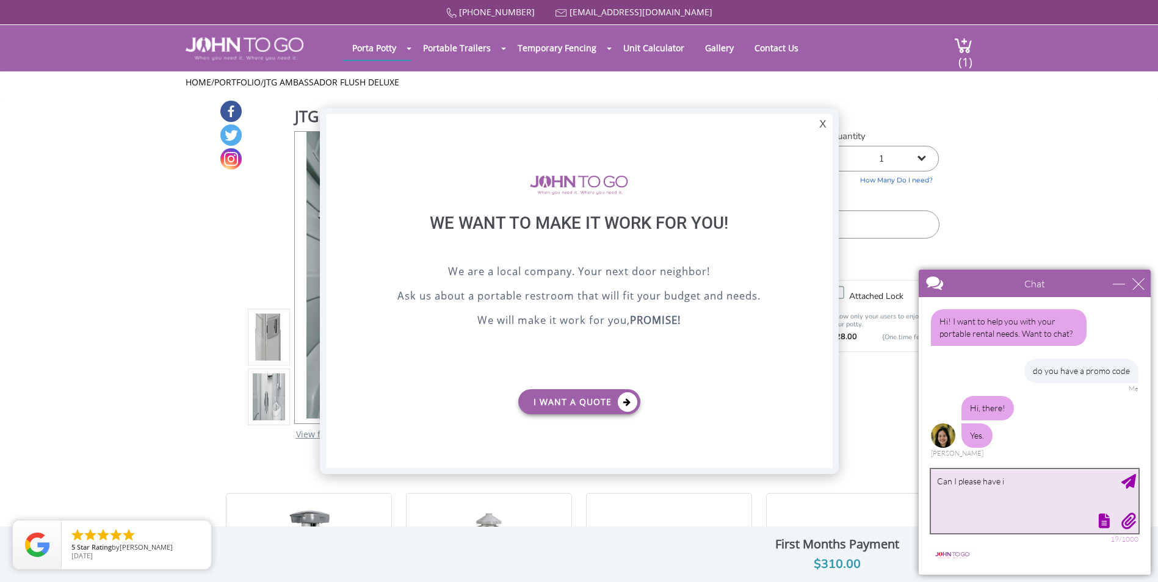
type textarea "Can I please have it"
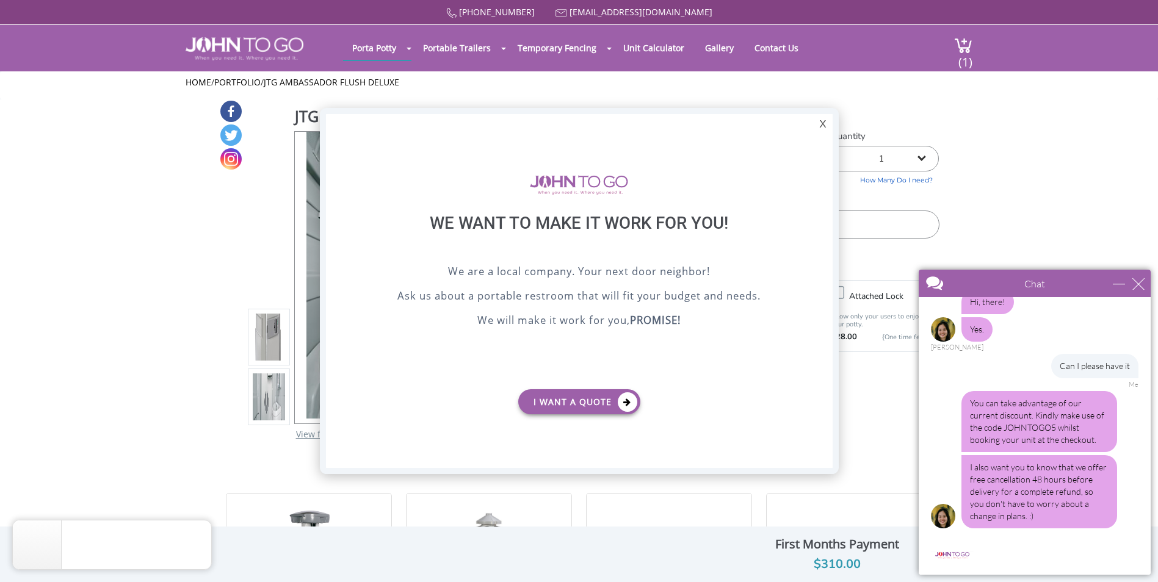
scroll to position [394, 0]
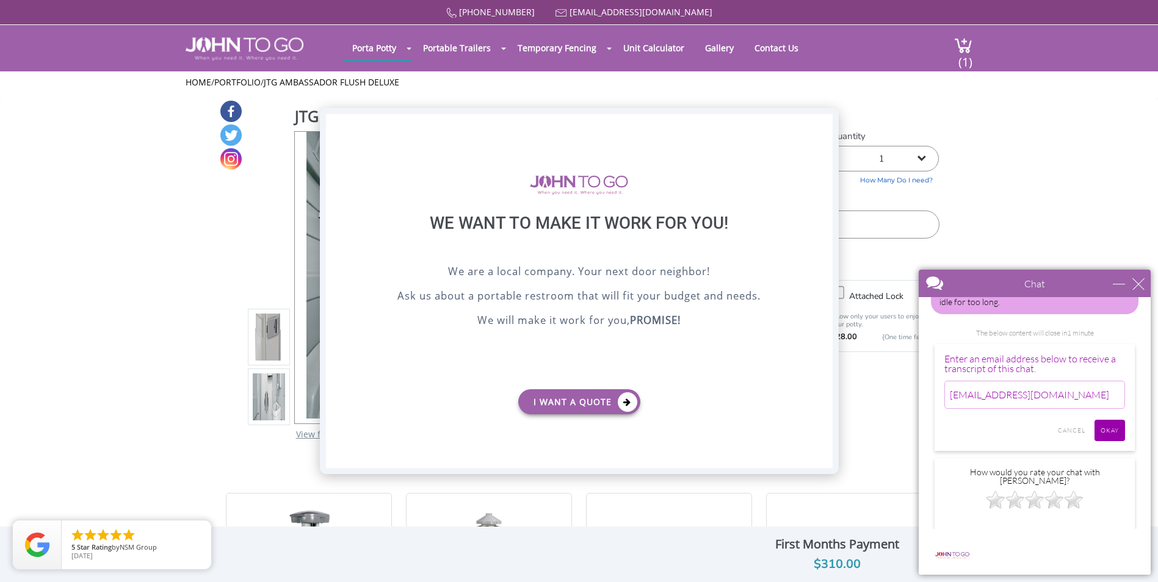
click at [822, 126] on div "X" at bounding box center [822, 124] width 19 height 21
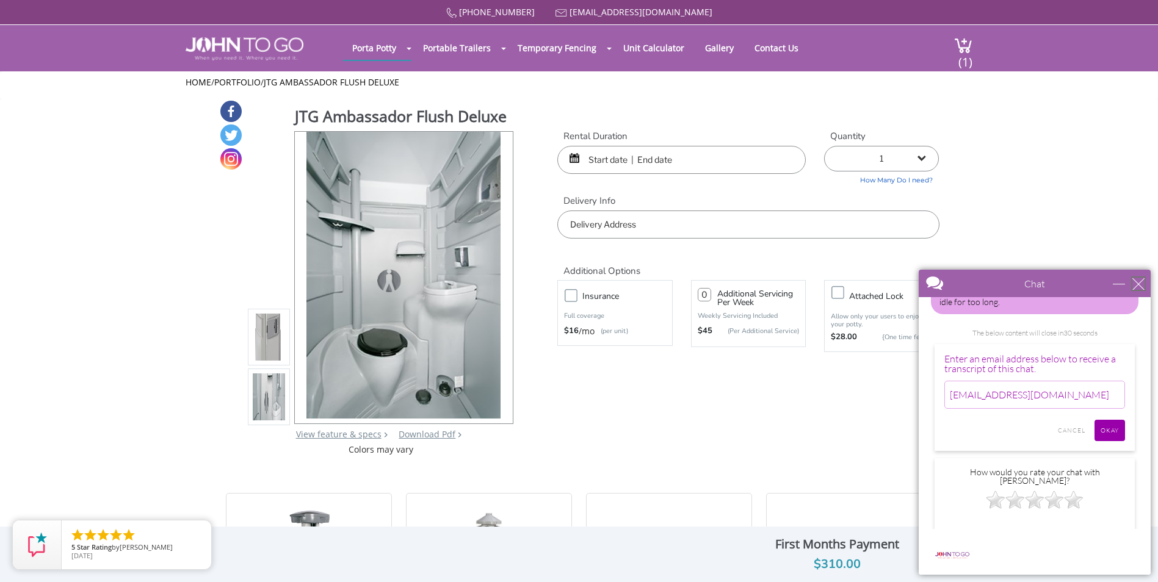
click at [1137, 285] on div "close" at bounding box center [1139, 284] width 12 height 12
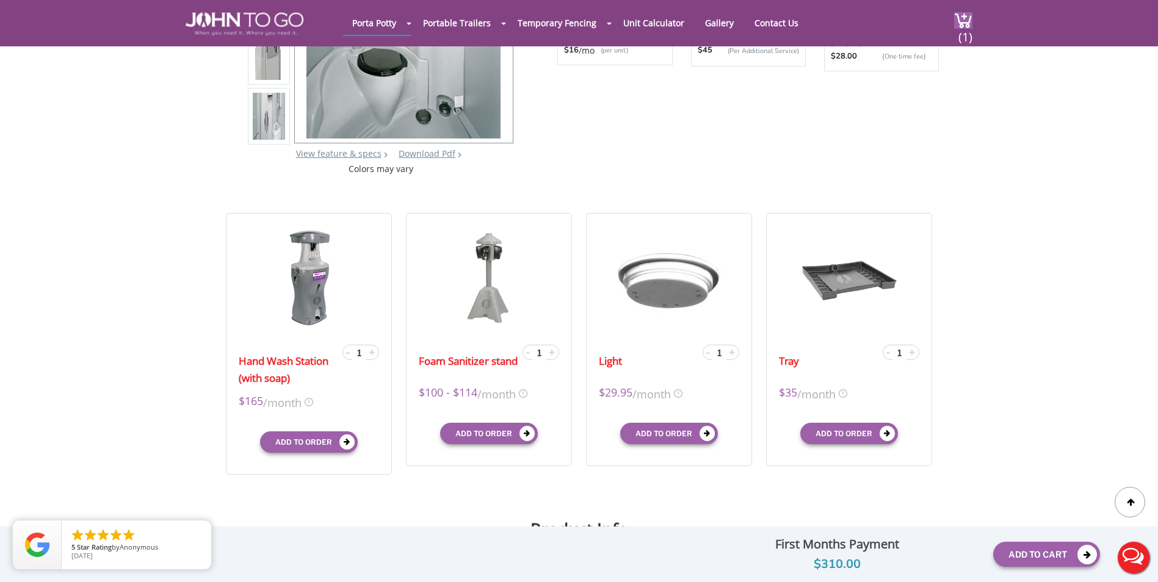
scroll to position [305, 0]
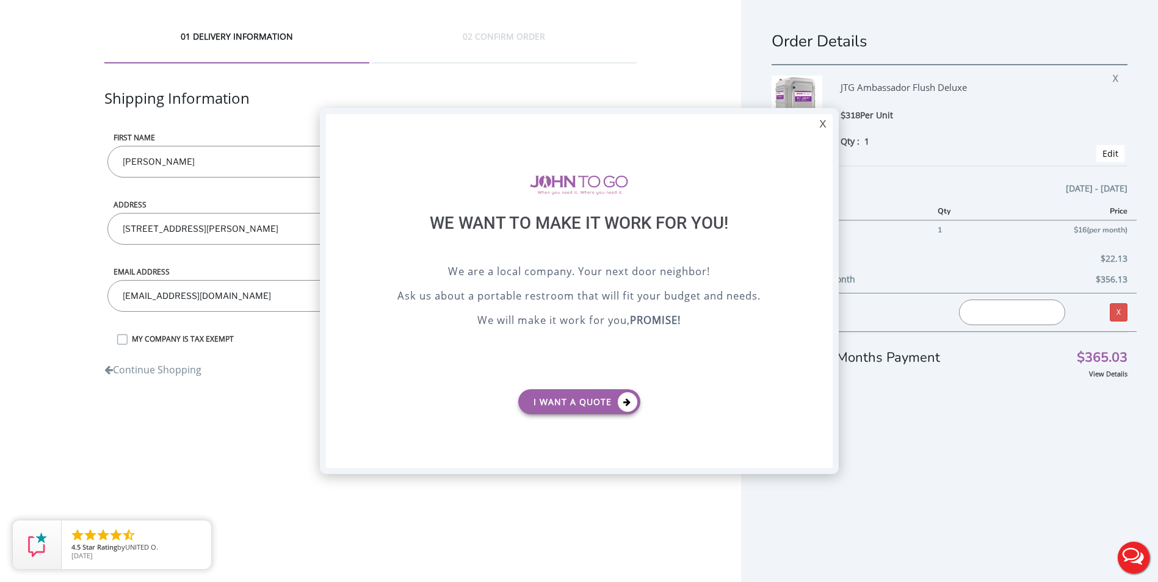
click at [1129, 556] on button "Live Chat" at bounding box center [1133, 558] width 49 height 49
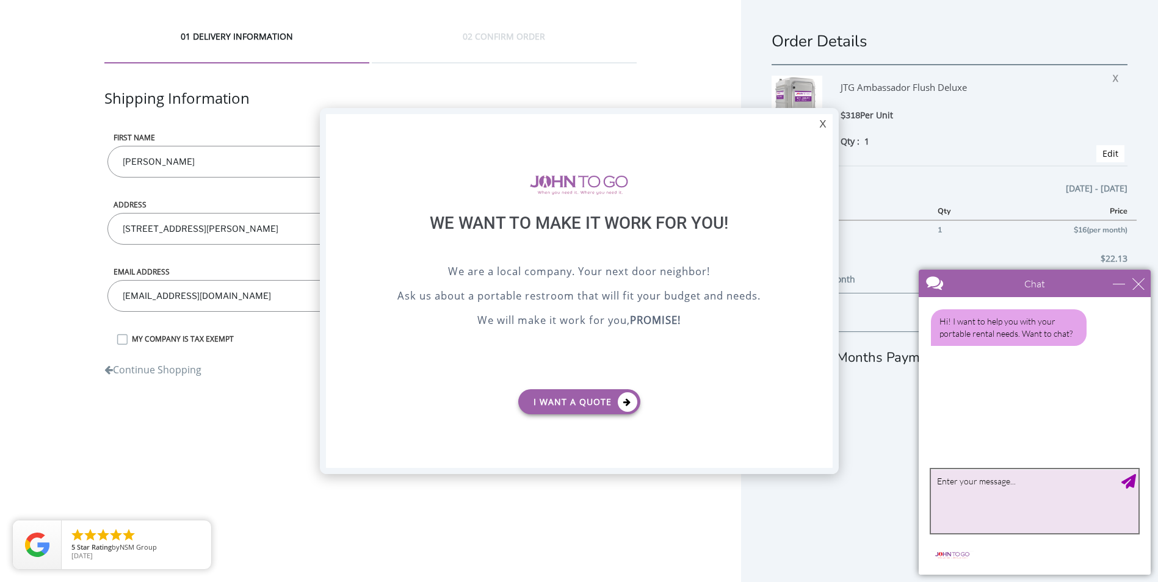
click at [999, 508] on textarea "type your message" at bounding box center [1035, 501] width 208 height 64
type textarea "t"
type textarea "Trying to pay online and it just keeps spinning"
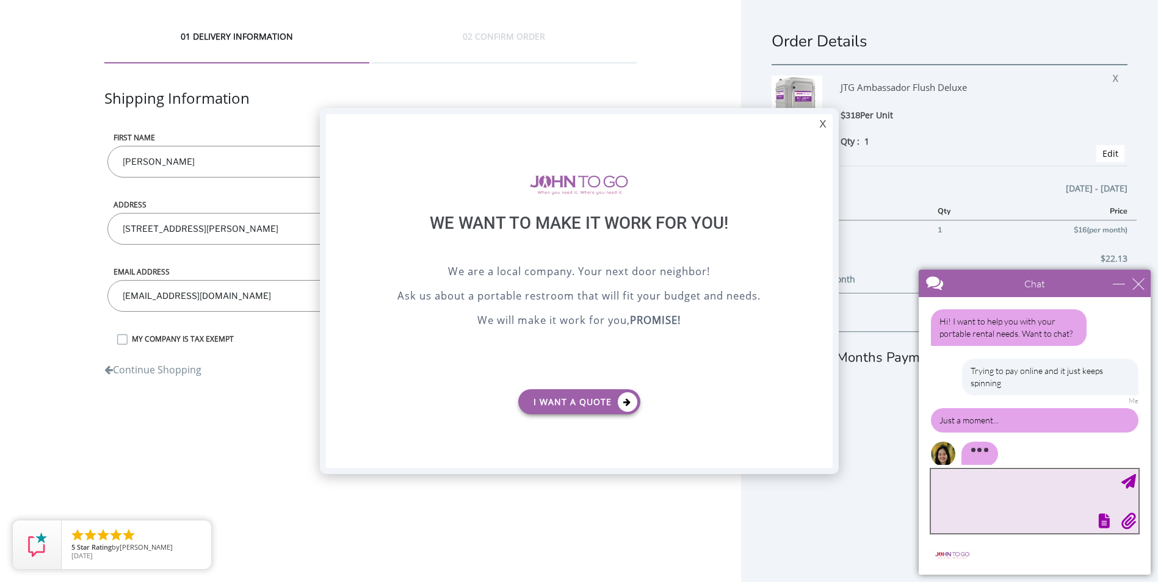
scroll to position [13, 0]
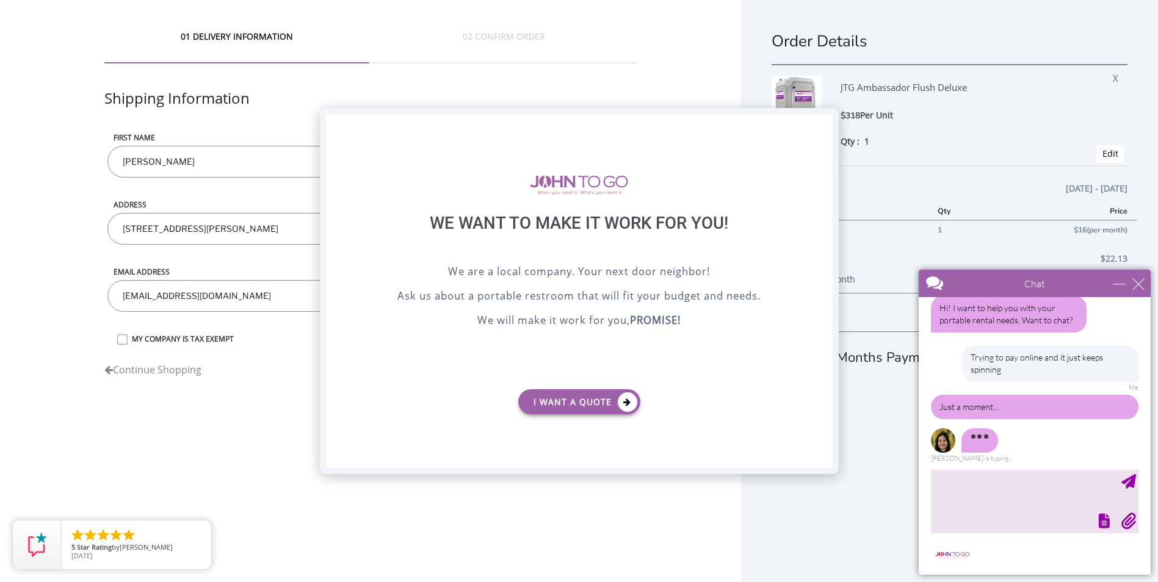
click at [823, 123] on div "X" at bounding box center [822, 124] width 19 height 21
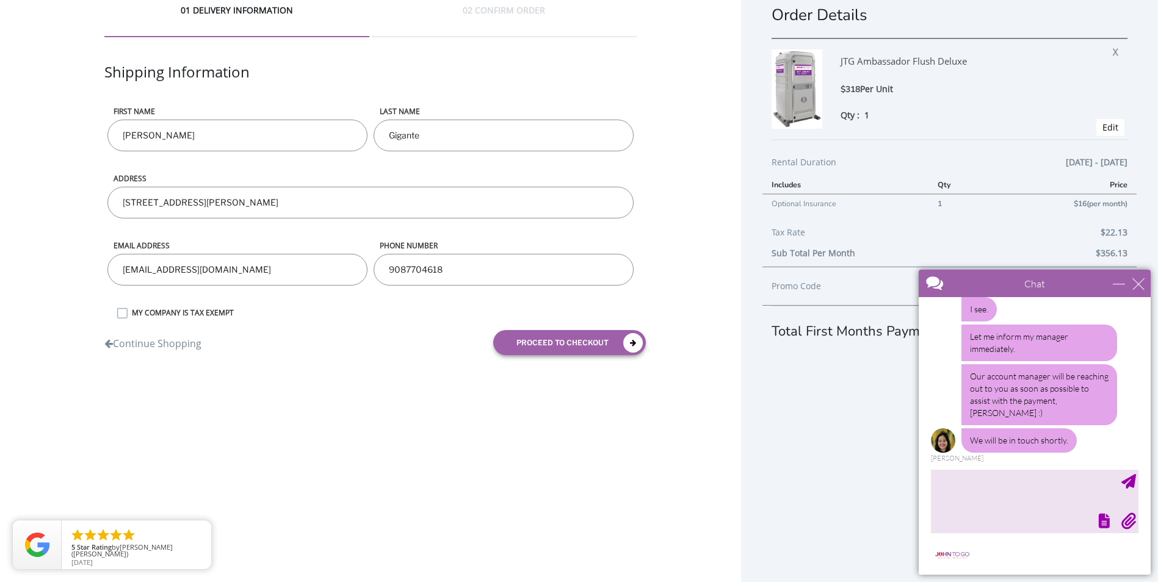
scroll to position [29, 0]
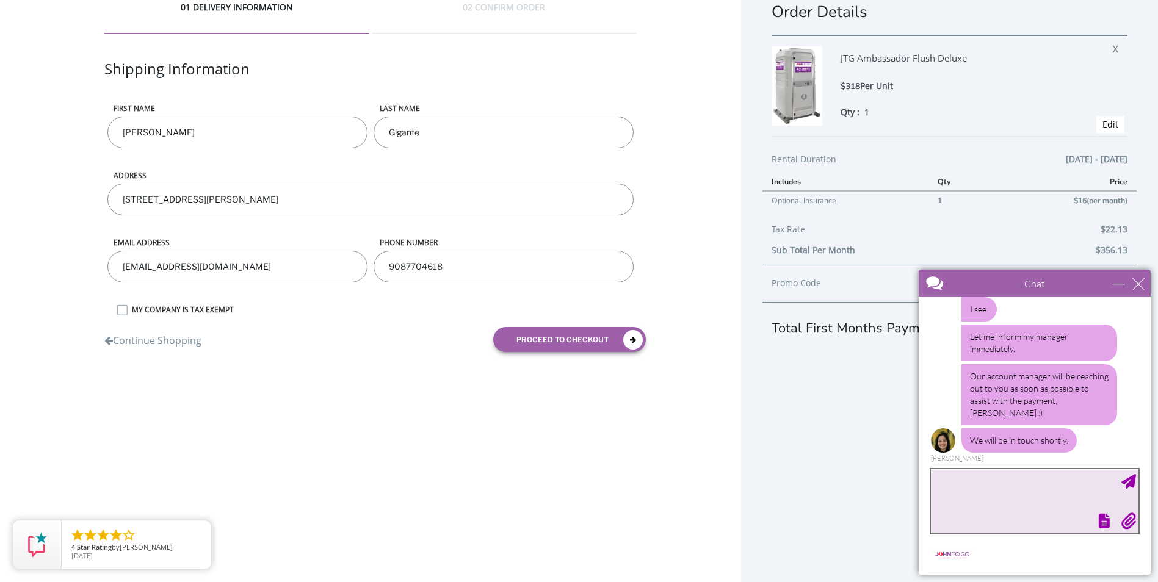
click at [954, 486] on textarea "type your message" at bounding box center [1035, 501] width 208 height 64
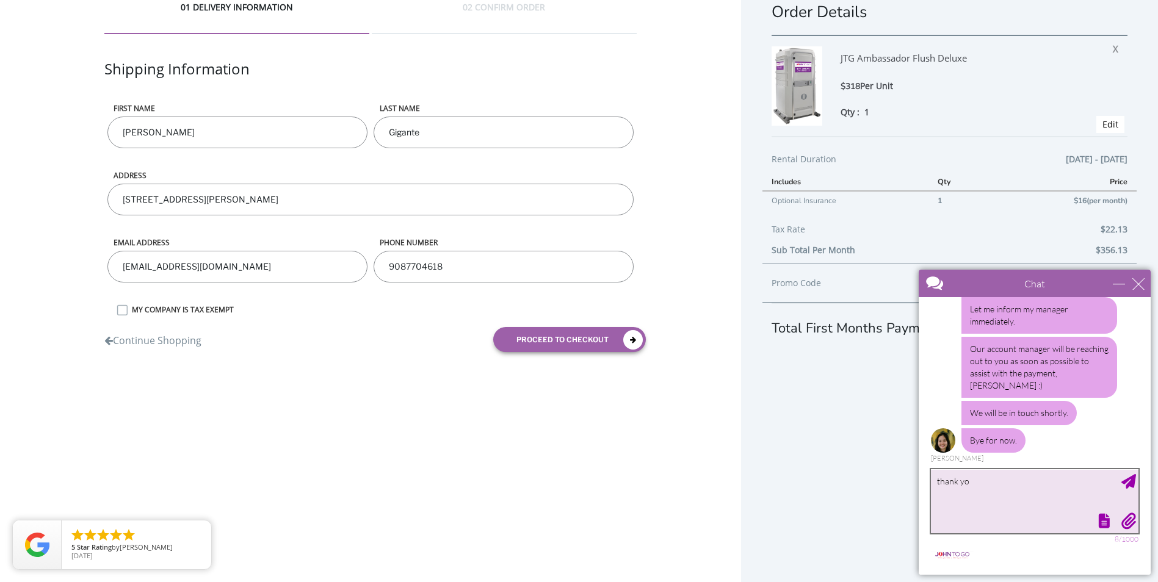
type textarea "thank you"
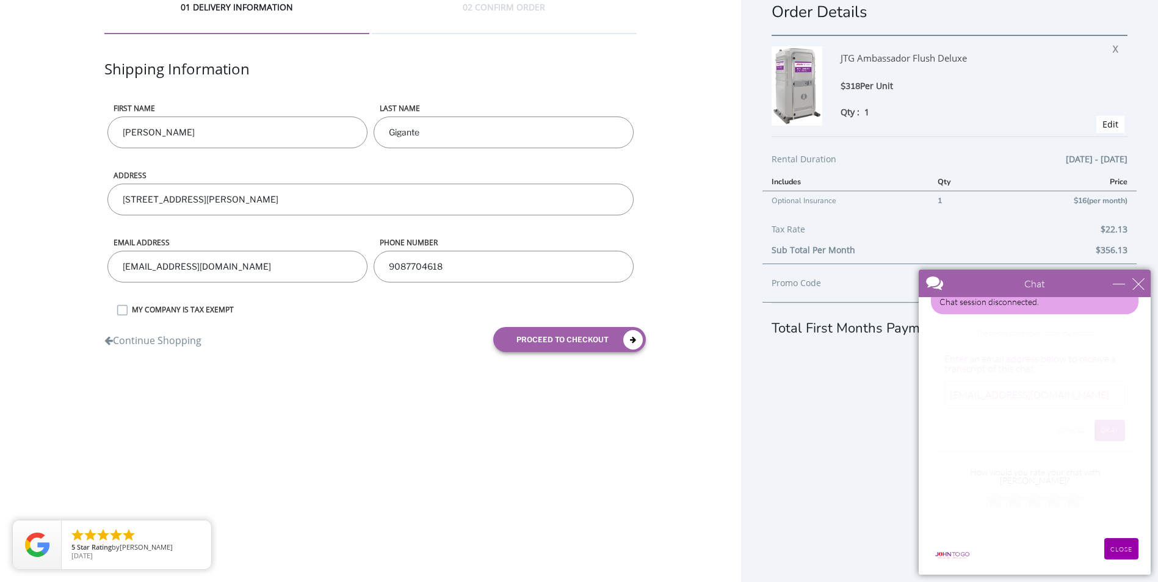
scroll to position [222, 0]
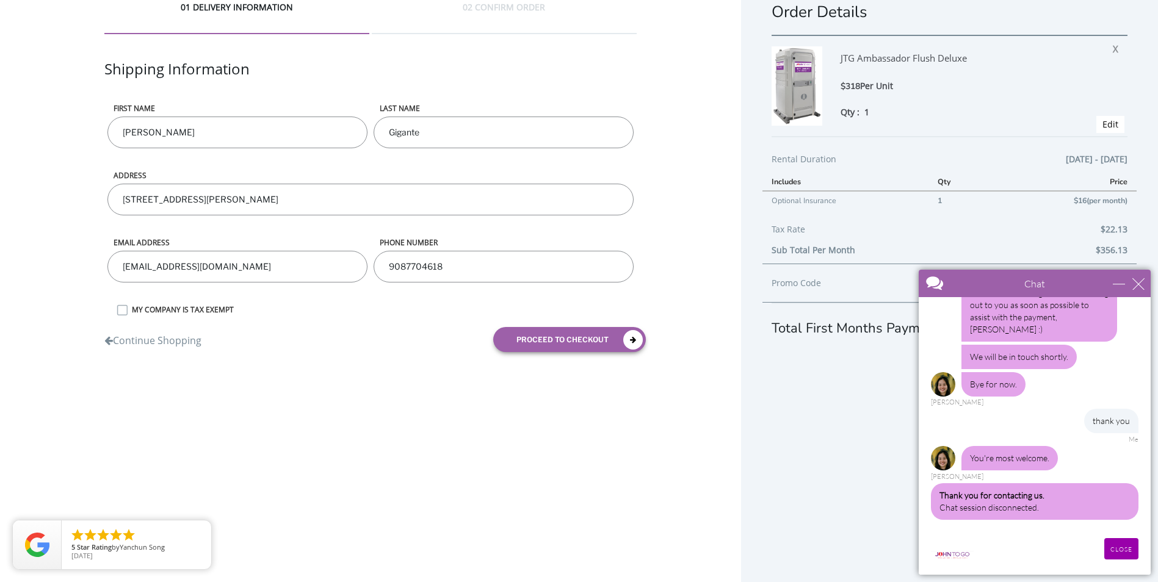
click at [1139, 291] on div "Chat" at bounding box center [1035, 283] width 232 height 27
click at [1138, 283] on div "close" at bounding box center [1139, 284] width 12 height 12
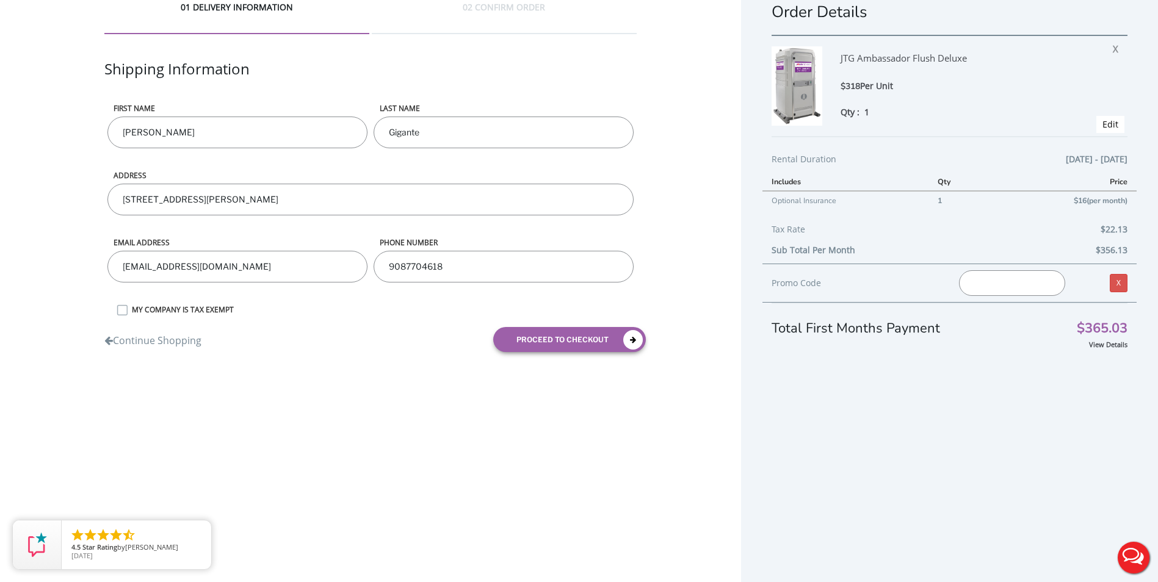
scroll to position [0, 0]
click at [998, 285] on input "text" at bounding box center [1012, 283] width 106 height 26
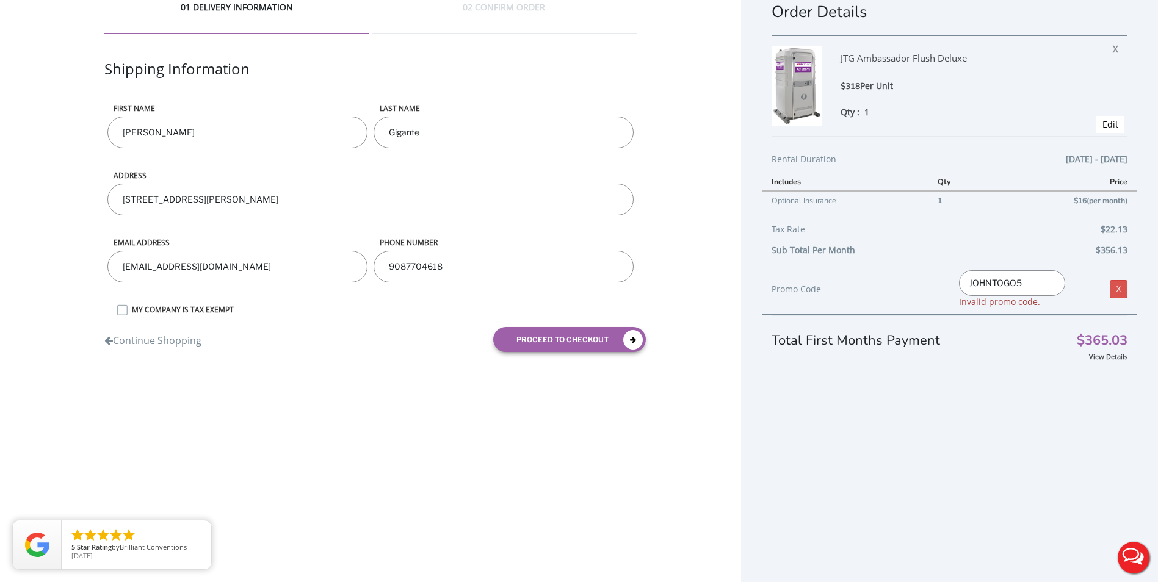
type input "JOHNTOGO5"
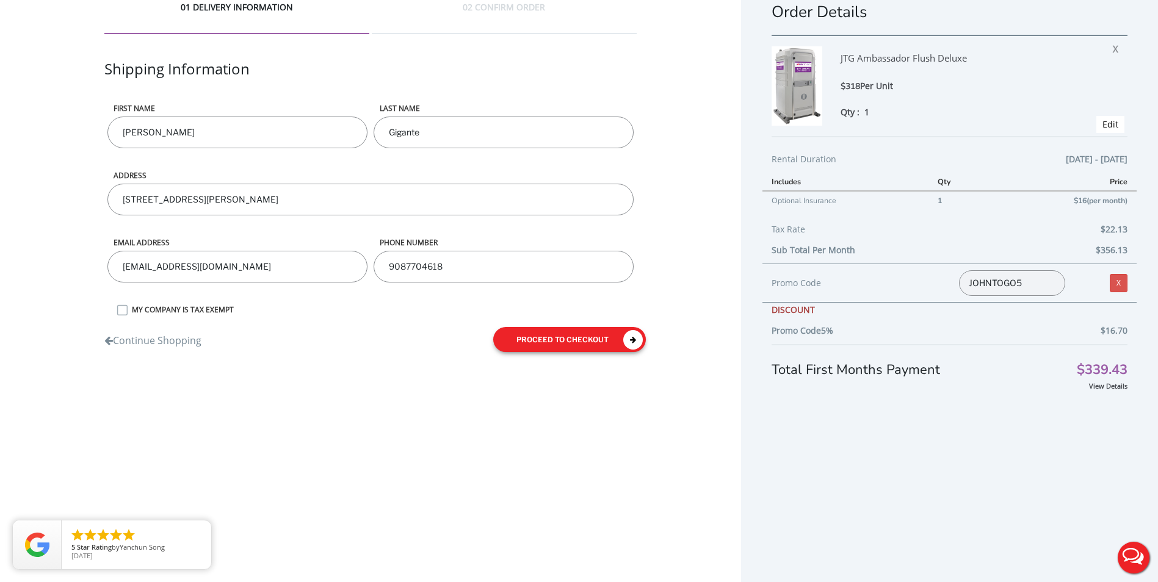
click at [581, 339] on button "proceed to checkout" at bounding box center [569, 339] width 153 height 25
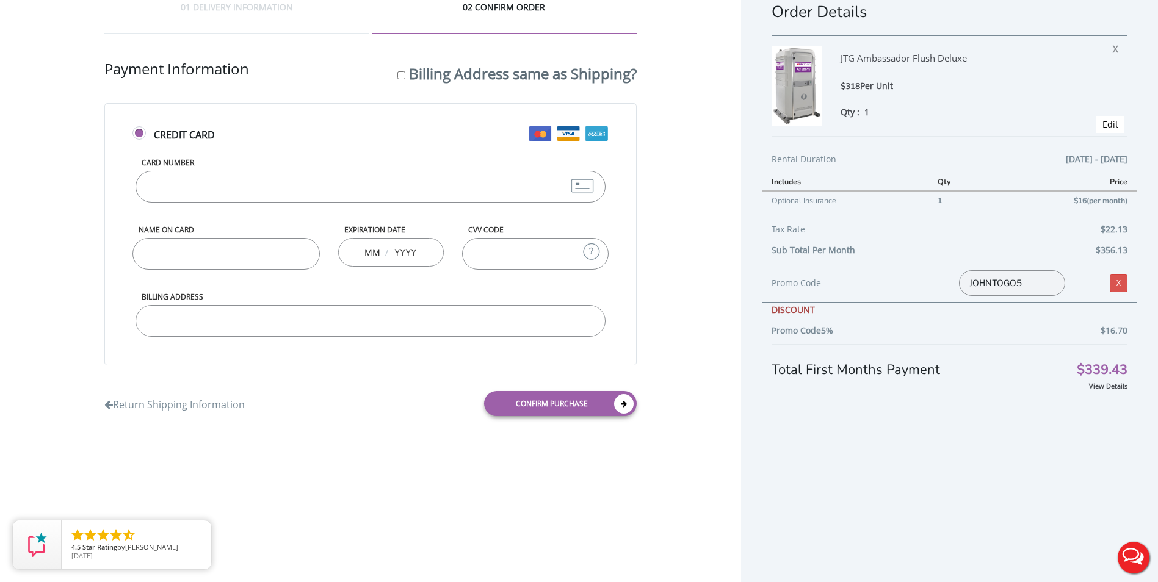
click at [237, 193] on input "Card Number" at bounding box center [371, 187] width 471 height 32
type input "[CREDIT_CARD_NUMBER]"
type input "[PERSON_NAME]"
type input "11"
type input "2027"
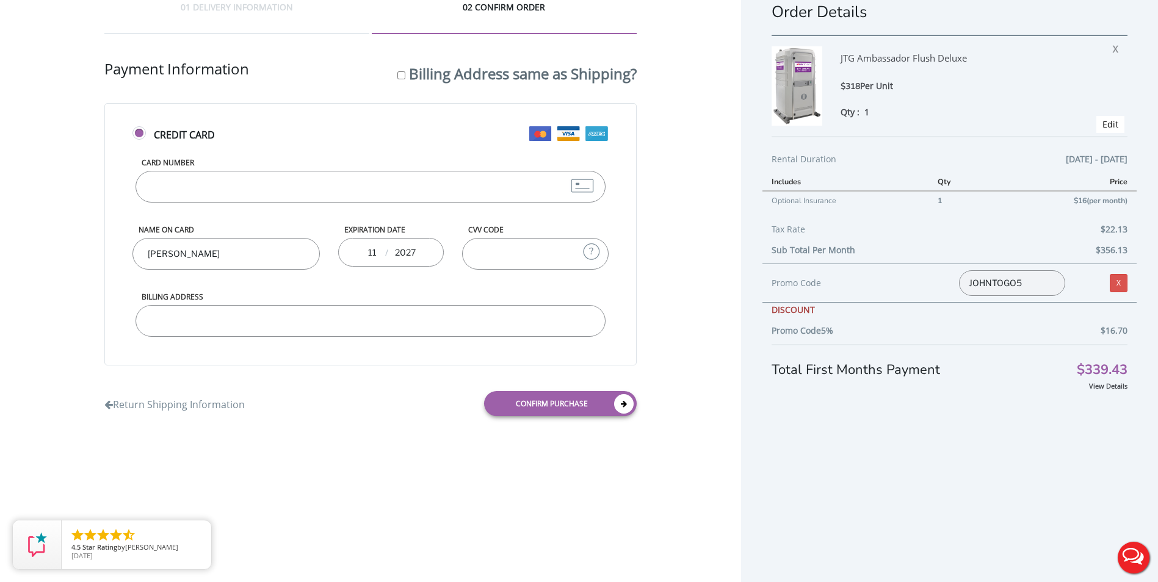
type input "1007"
click at [217, 326] on input "Billing Address" at bounding box center [371, 321] width 471 height 32
type input "[STREET_ADDRESS][PERSON_NAME]"
click at [553, 402] on link "Confirm purchase" at bounding box center [560, 403] width 153 height 25
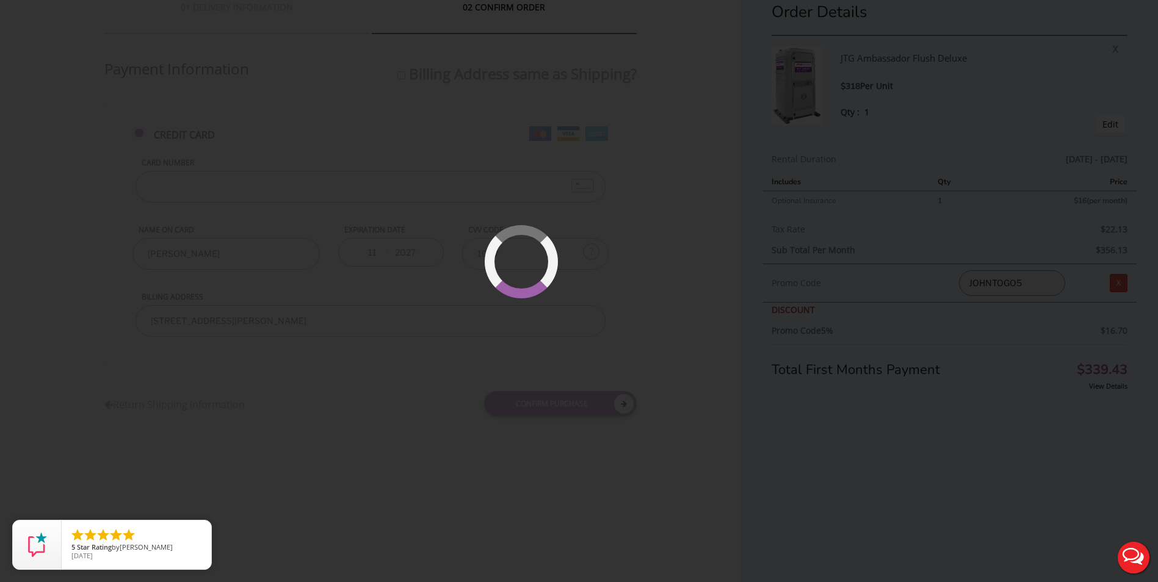
click at [694, 266] on div at bounding box center [579, 291] width 1158 height 582
